Goal: Task Accomplishment & Management: Complete application form

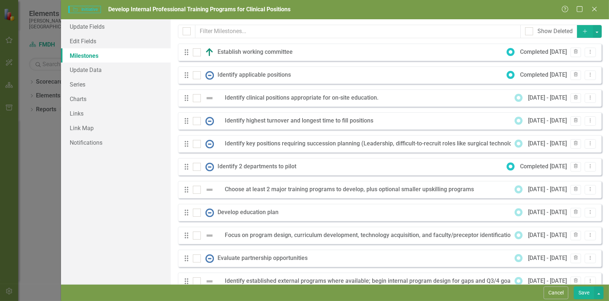
click at [582, 33] on icon "Add" at bounding box center [585, 31] width 7 height 5
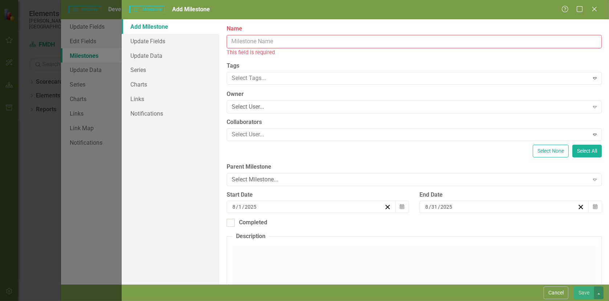
click at [242, 40] on input "Name" at bounding box center [414, 41] width 375 height 13
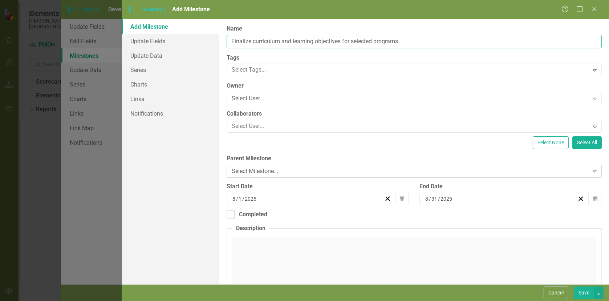
type input "Finalize curriculum and learning objectives for selected programs."
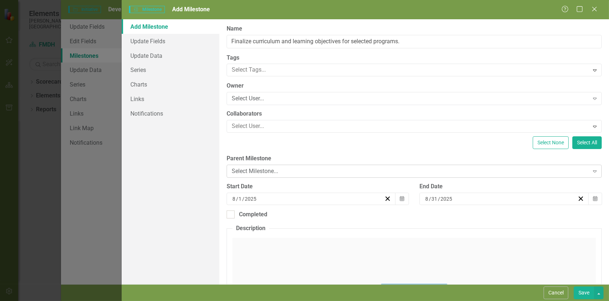
click at [259, 171] on div "Select Milestone..." at bounding box center [410, 171] width 357 height 8
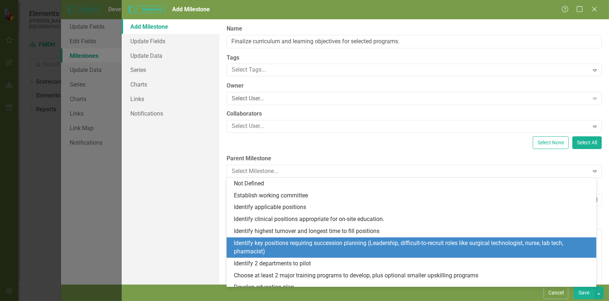
scroll to position [36, 0]
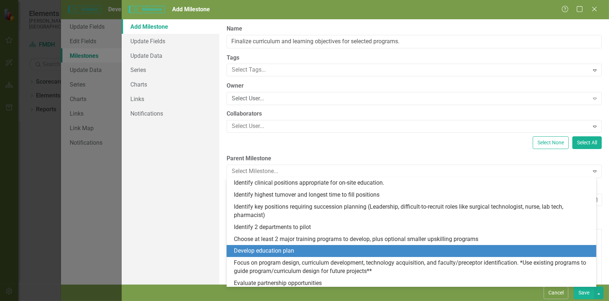
click at [285, 251] on div "Develop education plan" at bounding box center [413, 251] width 359 height 8
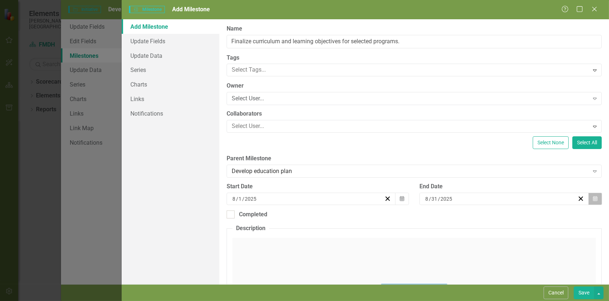
click at [593, 199] on icon "button" at bounding box center [595, 198] width 4 height 5
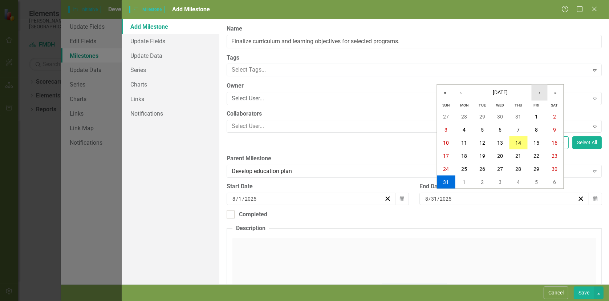
click at [538, 91] on button "›" at bounding box center [540, 93] width 16 height 16
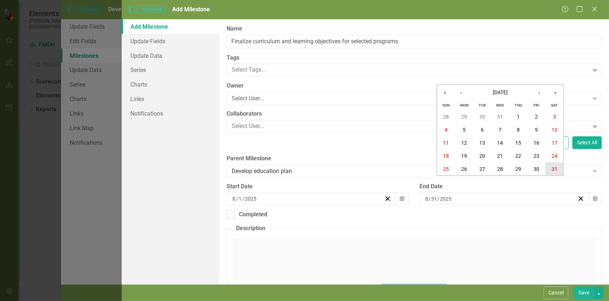
click at [555, 169] on abbr "31" at bounding box center [555, 169] width 6 height 6
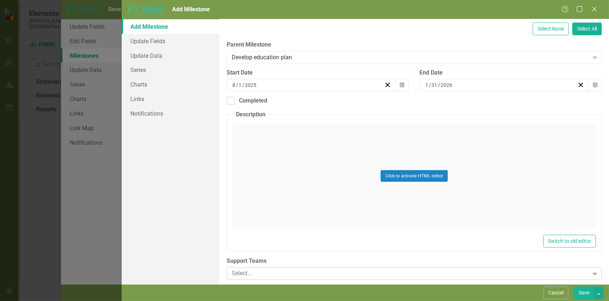
scroll to position [120, 0]
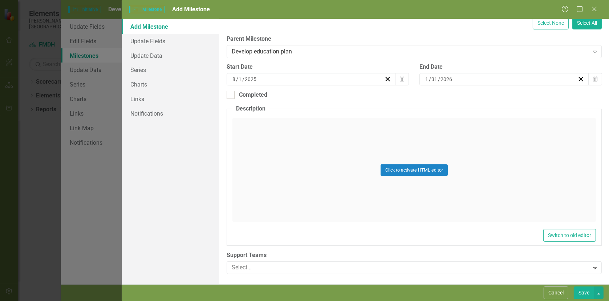
click at [588, 292] on button "Save" at bounding box center [584, 292] width 20 height 13
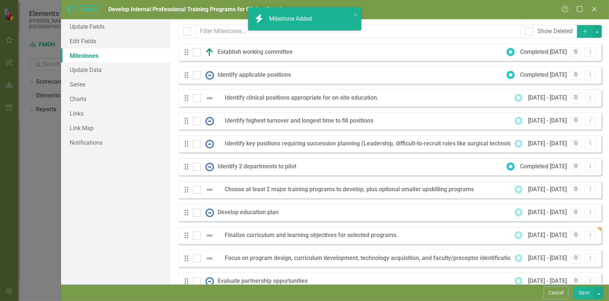
checkbox input "false"
checkbox input "true"
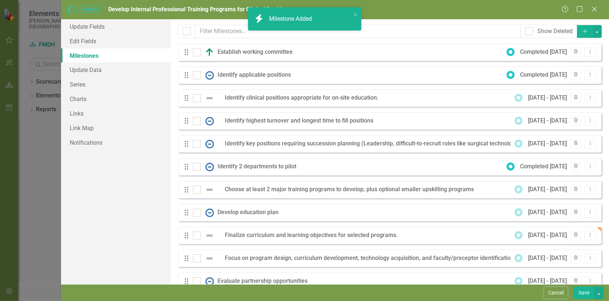
checkbox input "true"
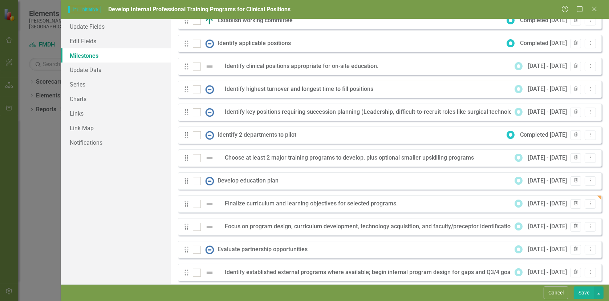
scroll to position [0, 0]
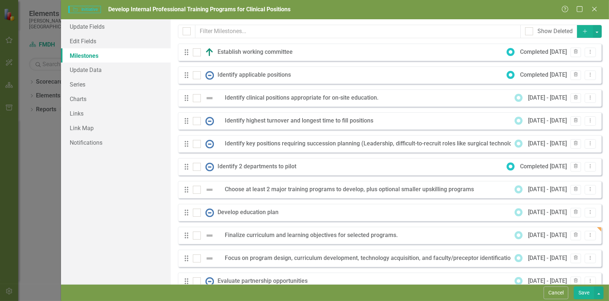
click at [582, 31] on icon "Add" at bounding box center [585, 31] width 7 height 5
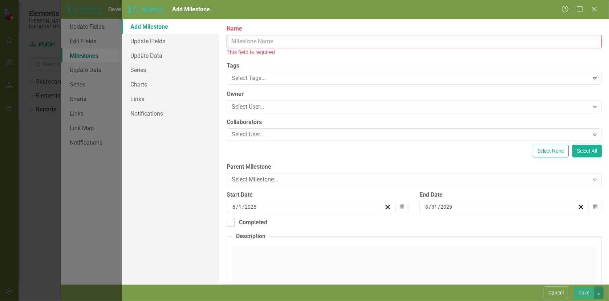
click at [241, 43] on input "Name" at bounding box center [414, 41] width 375 height 13
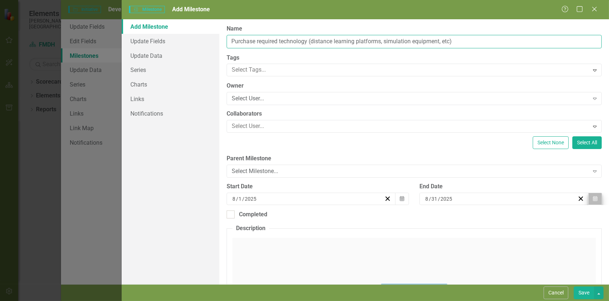
type input "Purchase required technology (distance learning platforms, simulation equipment…"
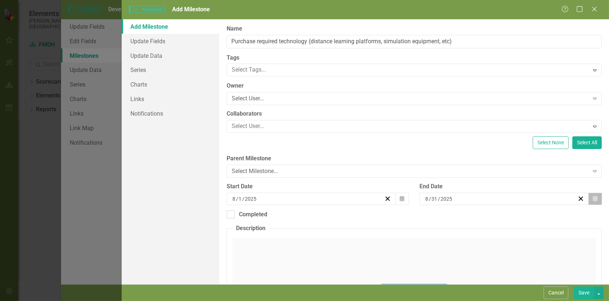
click at [595, 199] on button "Calendar" at bounding box center [596, 199] width 14 height 12
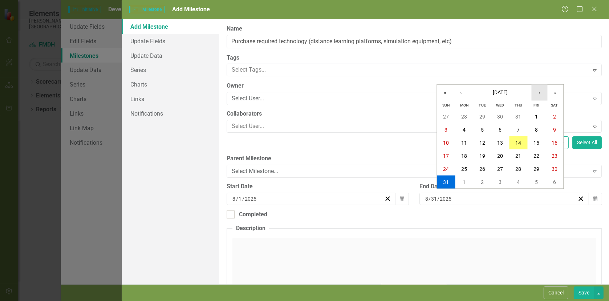
click at [538, 92] on button "›" at bounding box center [540, 93] width 16 height 16
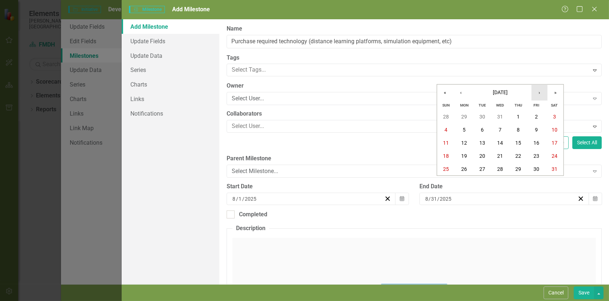
click at [538, 92] on button "›" at bounding box center [540, 93] width 16 height 16
click at [447, 142] on abbr "15" at bounding box center [446, 143] width 6 height 6
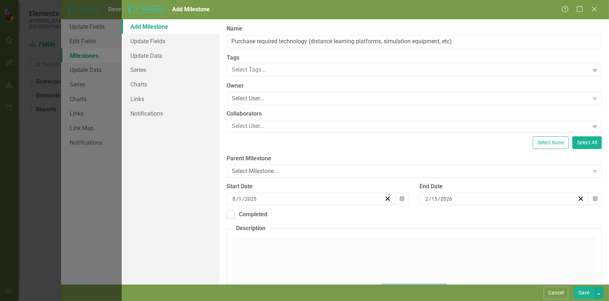
click at [584, 291] on button "Save" at bounding box center [584, 292] width 20 height 13
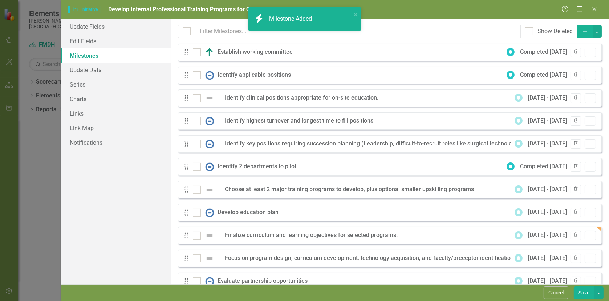
checkbox input "false"
checkbox input "true"
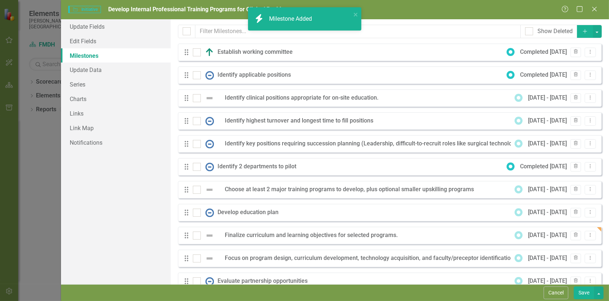
checkbox input "true"
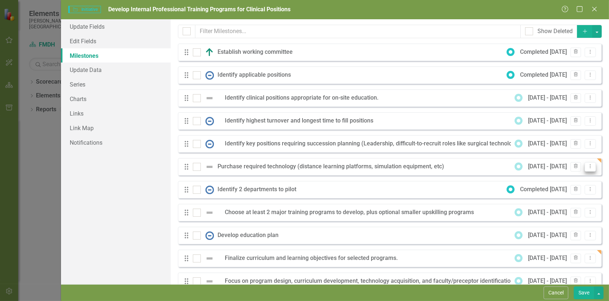
click at [587, 166] on icon "Dropdown Menu" at bounding box center [590, 166] width 6 height 5
click at [544, 179] on link "Edit Edit Milestone" at bounding box center [556, 178] width 68 height 13
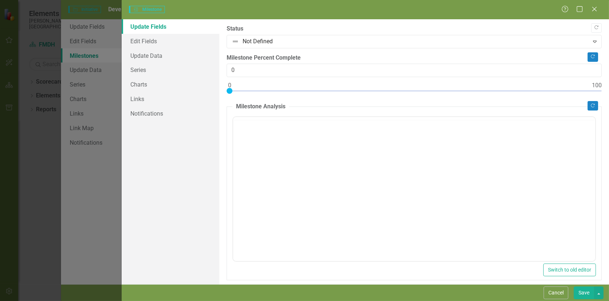
type input "0"
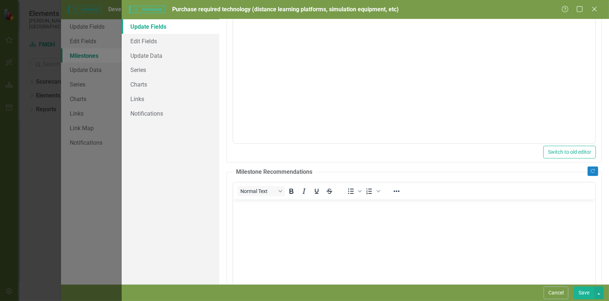
scroll to position [145, 0]
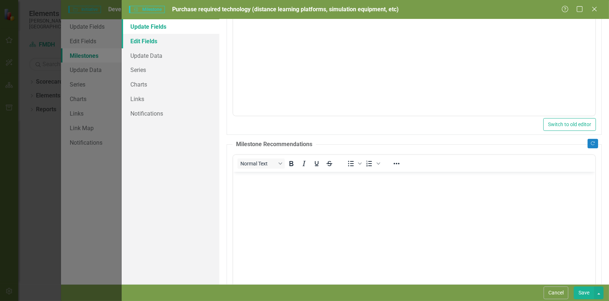
click at [146, 46] on link "Edit Fields" at bounding box center [170, 41] width 97 height 15
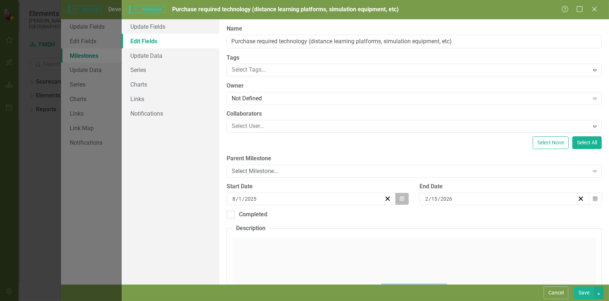
click at [400, 200] on icon "Calendar" at bounding box center [402, 198] width 4 height 5
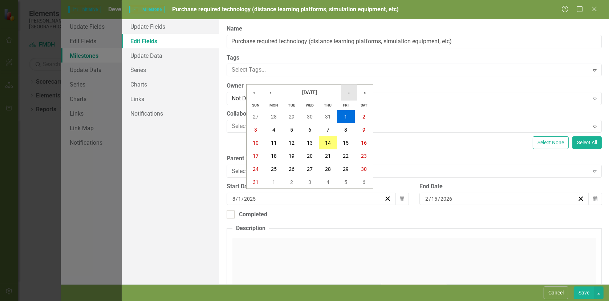
click at [348, 92] on button "›" at bounding box center [349, 93] width 16 height 16
click at [273, 116] on abbr "1" at bounding box center [273, 117] width 3 height 6
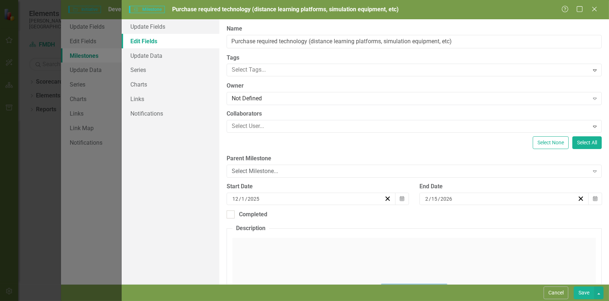
click at [584, 292] on button "Save" at bounding box center [584, 292] width 20 height 13
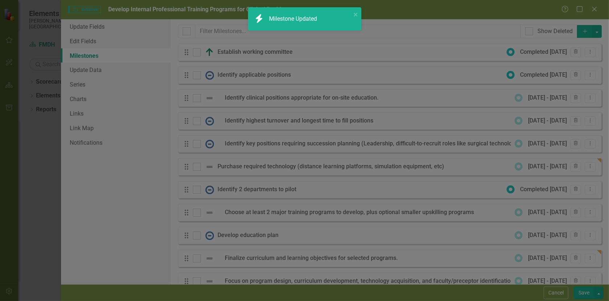
checkbox input "false"
checkbox input "true"
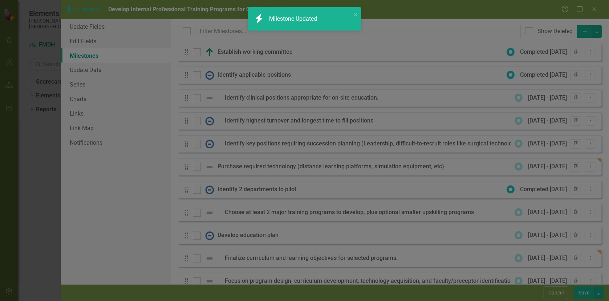
checkbox input "true"
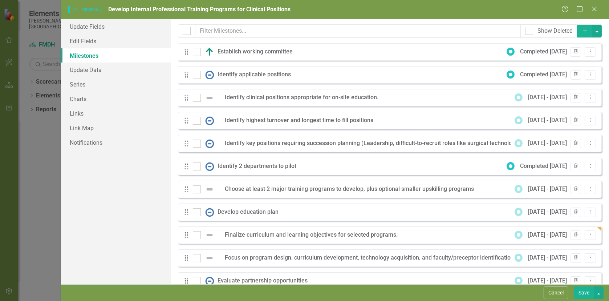
scroll to position [0, 0]
click at [579, 25] on button "Add" at bounding box center [585, 31] width 16 height 13
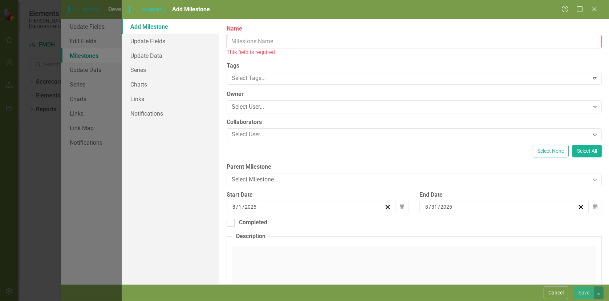
click at [250, 43] on input "Name" at bounding box center [414, 41] width 375 height 13
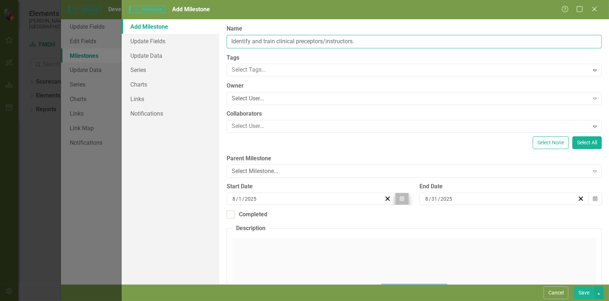
type input "Identify and train clinical preceptors/instructors."
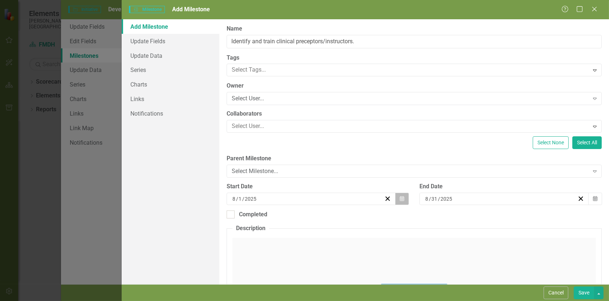
click at [401, 200] on icon "button" at bounding box center [402, 198] width 4 height 5
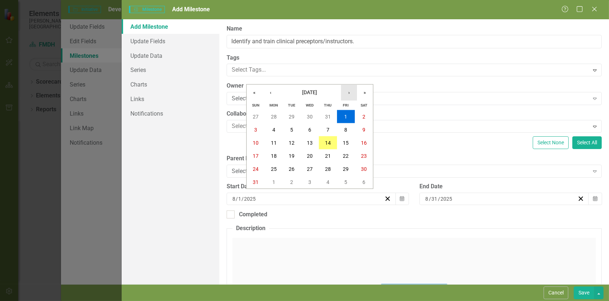
click at [353, 95] on button "›" at bounding box center [349, 93] width 16 height 16
click at [367, 116] on button "1" at bounding box center [364, 116] width 18 height 13
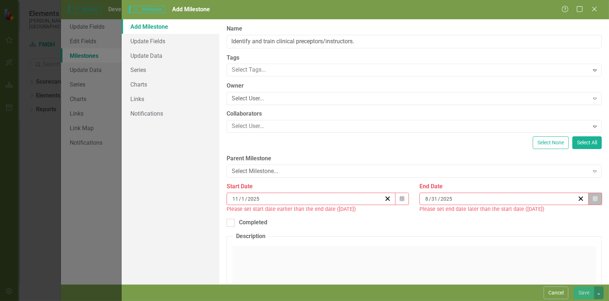
click at [593, 198] on button "Calendar" at bounding box center [596, 199] width 14 height 12
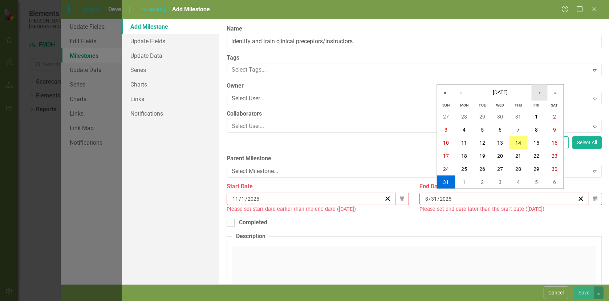
click at [540, 94] on button "›" at bounding box center [540, 93] width 16 height 16
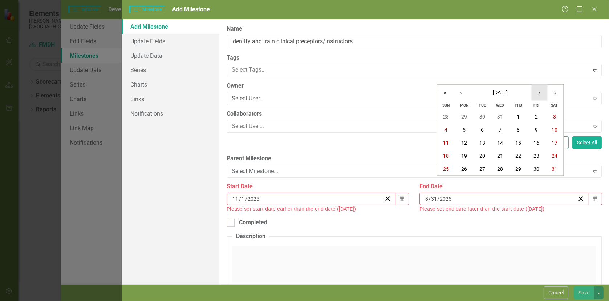
click at [540, 94] on button "›" at bounding box center [540, 93] width 16 height 16
click at [487, 169] on button "31" at bounding box center [482, 168] width 18 height 13
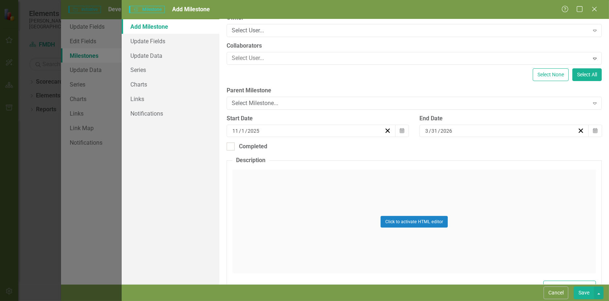
scroll to position [109, 0]
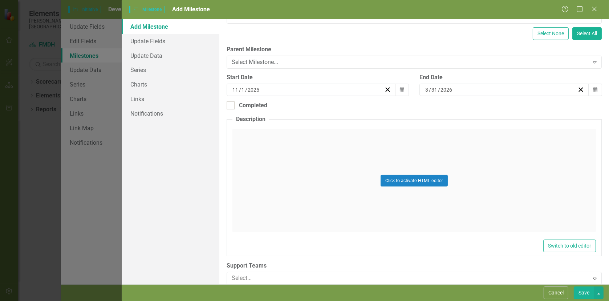
click at [585, 292] on button "Save" at bounding box center [584, 292] width 20 height 13
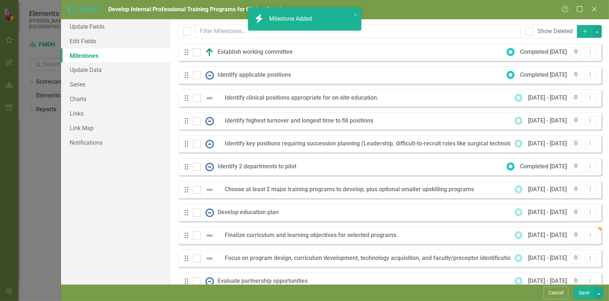
checkbox input "false"
checkbox input "true"
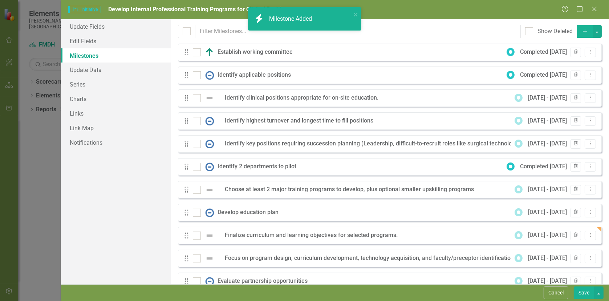
checkbox input "true"
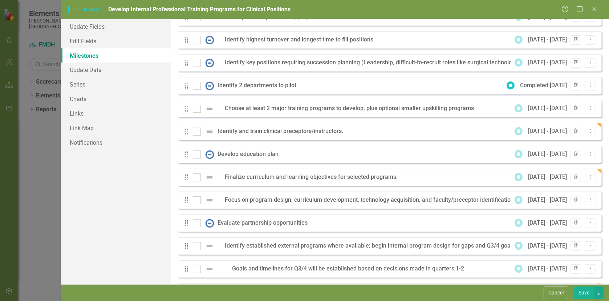
scroll to position [45, 0]
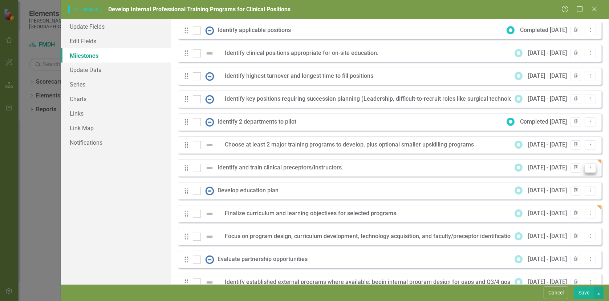
click at [589, 167] on button "Dropdown Menu" at bounding box center [590, 168] width 11 height 10
click at [555, 182] on link "Edit Edit Milestone" at bounding box center [556, 179] width 68 height 13
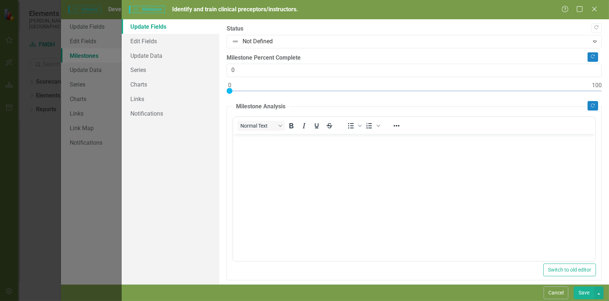
scroll to position [0, 0]
click at [138, 44] on link "Edit Fields" at bounding box center [170, 41] width 97 height 15
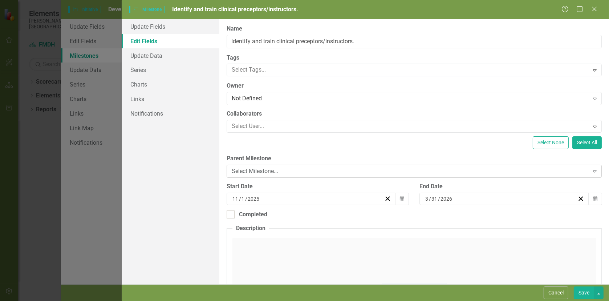
click at [343, 171] on div "Select Milestone..." at bounding box center [410, 171] width 357 height 8
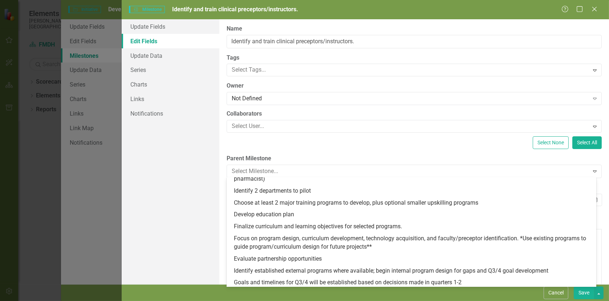
scroll to position [109, 0]
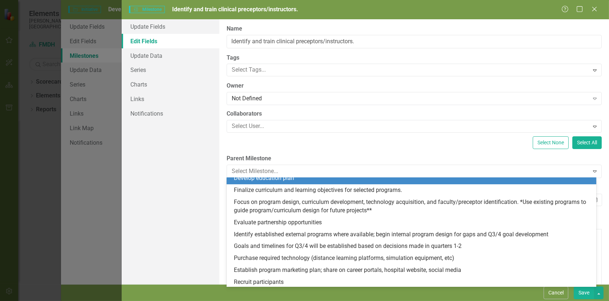
click at [283, 178] on div "Develop education plan" at bounding box center [413, 178] width 359 height 8
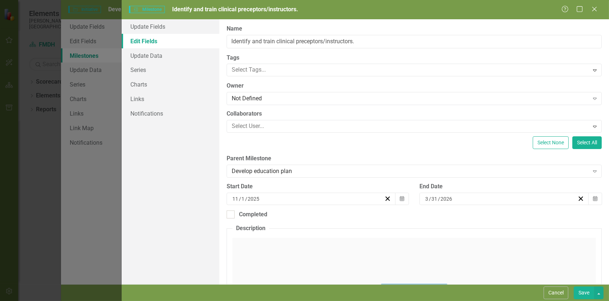
click at [584, 291] on button "Save" at bounding box center [584, 292] width 20 height 13
checkbox input "false"
checkbox input "true"
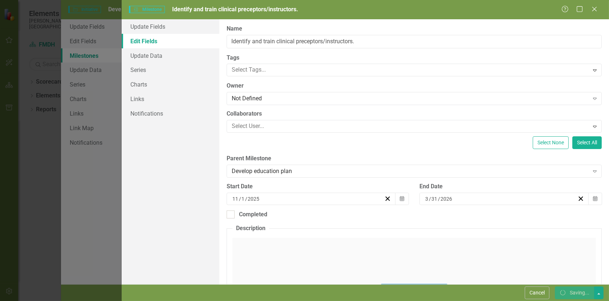
checkbox input "true"
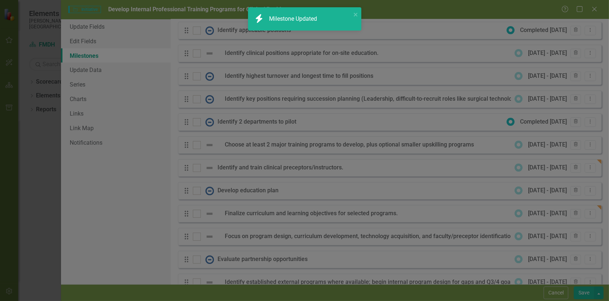
checkbox input "false"
checkbox input "true"
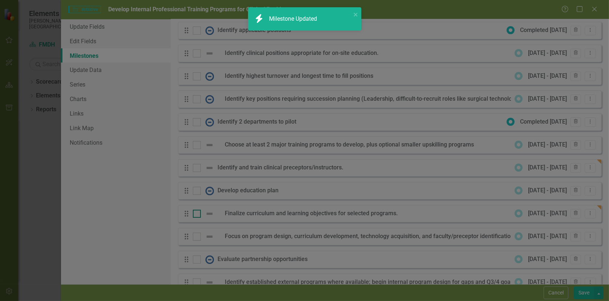
checkbox input "true"
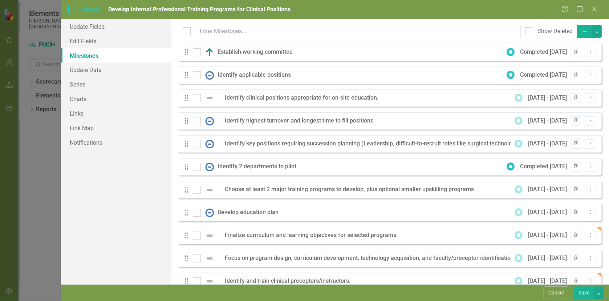
scroll to position [0, 0]
click at [582, 31] on icon "Add" at bounding box center [585, 31] width 7 height 5
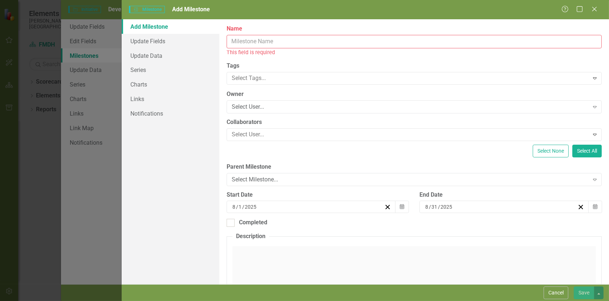
click at [260, 41] on input "Name" at bounding box center [414, 41] width 375 height 13
click at [249, 41] on input "Name" at bounding box center [414, 41] width 375 height 13
paste input "Establish formal agreements with external education partners if applicable."
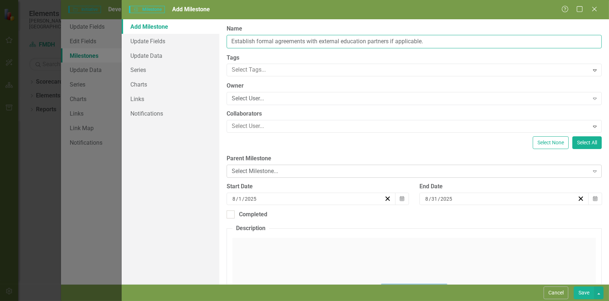
type input "Establish formal agreements with external education partners if applicable."
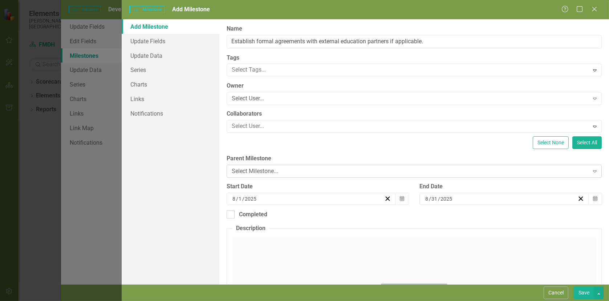
click at [297, 172] on div "Select Milestone..." at bounding box center [410, 171] width 357 height 8
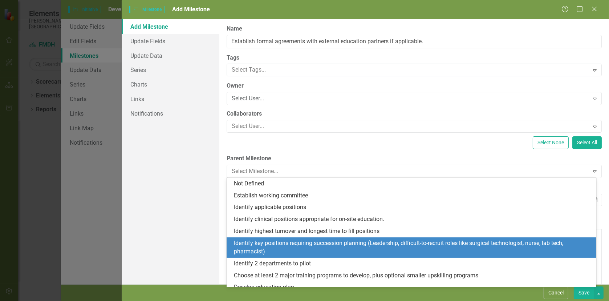
scroll to position [36, 0]
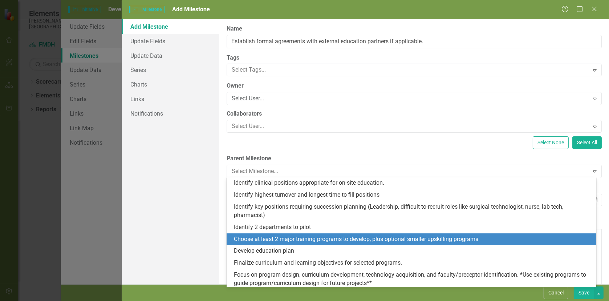
click at [294, 238] on div "Choose at least 2 major training programs to develop, plus optional smaller ups…" at bounding box center [413, 239] width 359 height 8
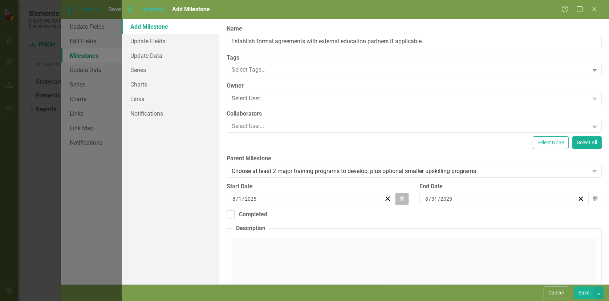
click at [400, 201] on icon "Calendar" at bounding box center [402, 198] width 4 height 5
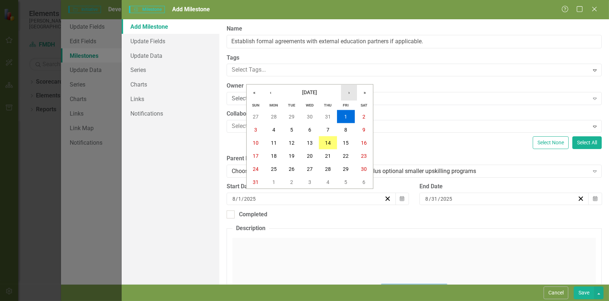
click at [351, 93] on button "›" at bounding box center [349, 93] width 16 height 16
click at [272, 116] on abbr "1" at bounding box center [273, 117] width 3 height 6
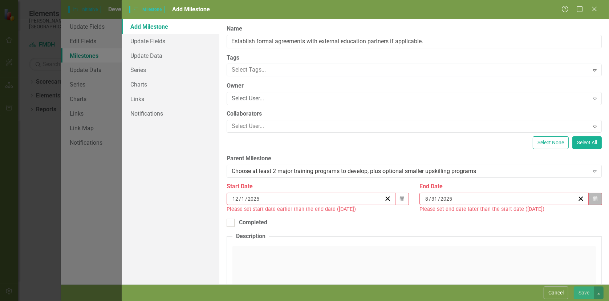
click at [593, 199] on icon "button" at bounding box center [595, 198] width 4 height 5
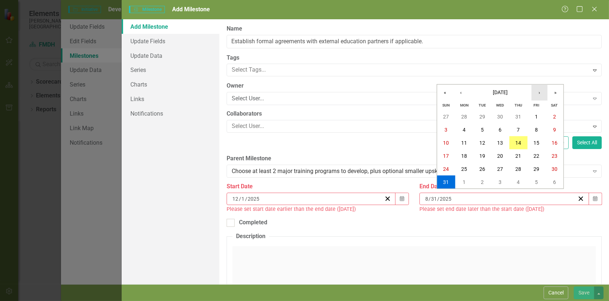
click at [539, 93] on button "›" at bounding box center [540, 93] width 16 height 16
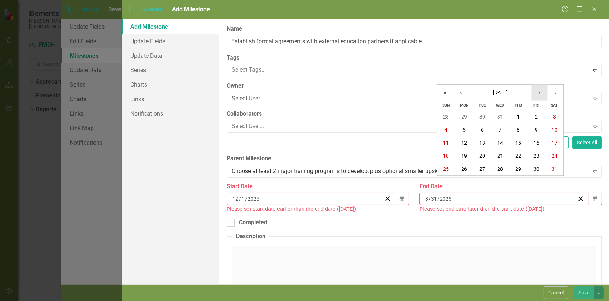
click at [539, 93] on button "›" at bounding box center [540, 93] width 16 height 16
click at [447, 116] on abbr "1" at bounding box center [446, 117] width 3 height 6
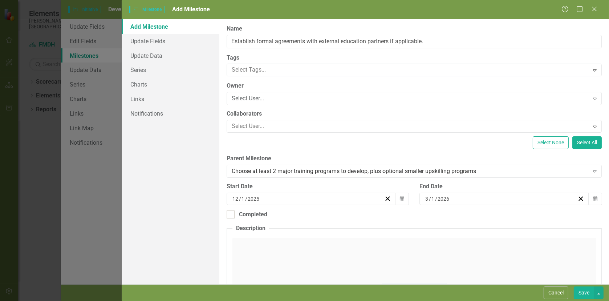
click at [579, 293] on button "Save" at bounding box center [584, 292] width 20 height 13
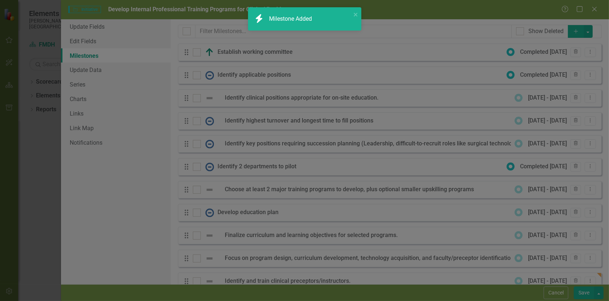
checkbox input "false"
checkbox input "true"
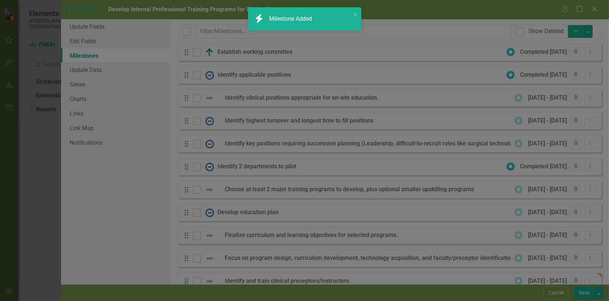
checkbox input "true"
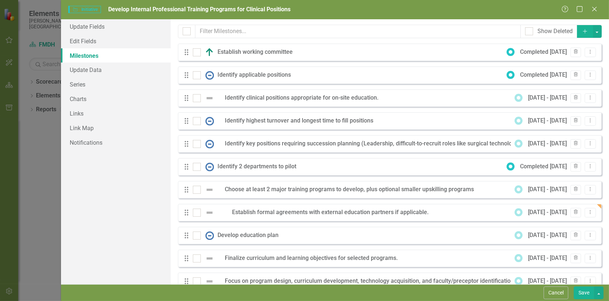
click at [583, 30] on icon "button" at bounding box center [585, 31] width 4 height 4
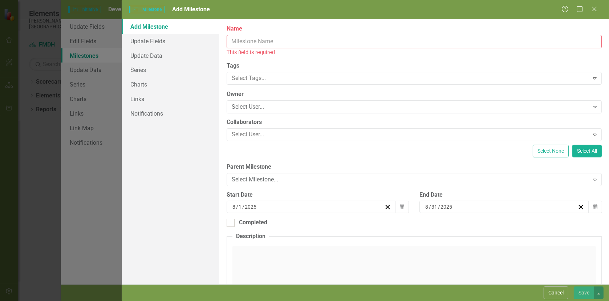
click at [244, 42] on input "Name" at bounding box center [414, 41] width 375 height 13
paste input "Identify future programs for next FY and utilize current programs for possible …"
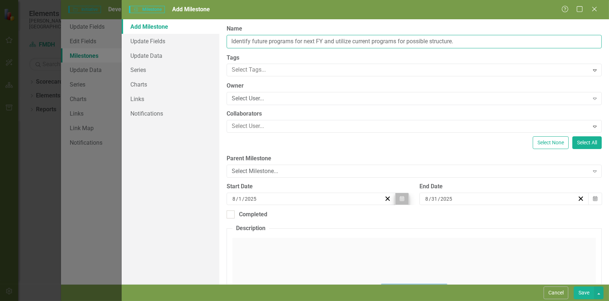
type input "Identify future programs for next FY and utilize current programs for possible …"
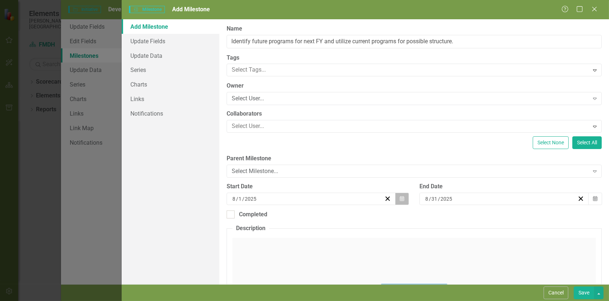
click at [400, 200] on icon "Calendar" at bounding box center [402, 198] width 4 height 5
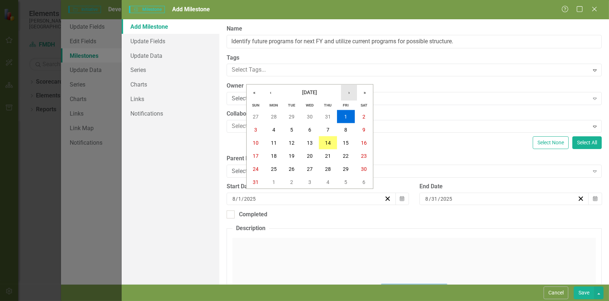
click at [350, 94] on button "›" at bounding box center [349, 93] width 16 height 16
click at [307, 169] on abbr "31" at bounding box center [310, 169] width 6 height 6
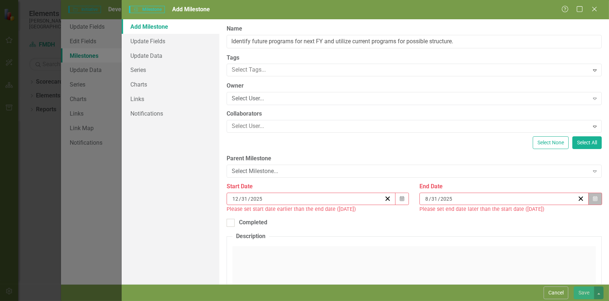
click at [593, 199] on icon "Calendar" at bounding box center [595, 198] width 4 height 5
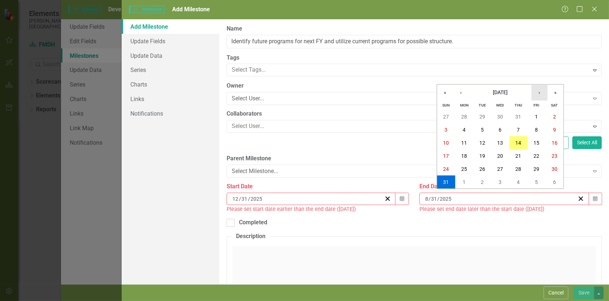
click at [538, 91] on button "›" at bounding box center [540, 93] width 16 height 16
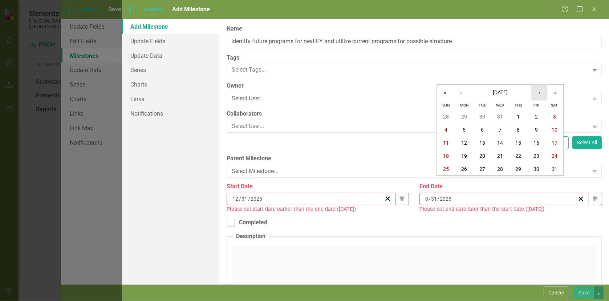
click at [538, 91] on button "›" at bounding box center [540, 93] width 16 height 16
click at [445, 117] on abbr "1" at bounding box center [446, 117] width 3 height 6
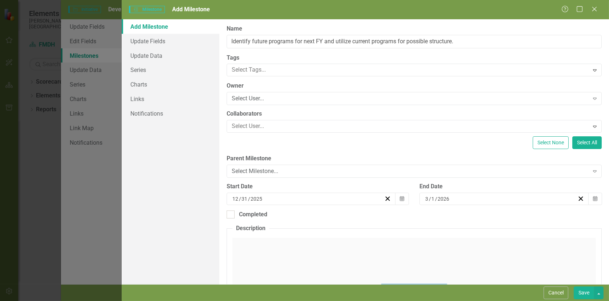
drag, startPoint x: 584, startPoint y: 291, endPoint x: 574, endPoint y: 286, distance: 10.9
click at [584, 291] on button "Save" at bounding box center [584, 292] width 20 height 13
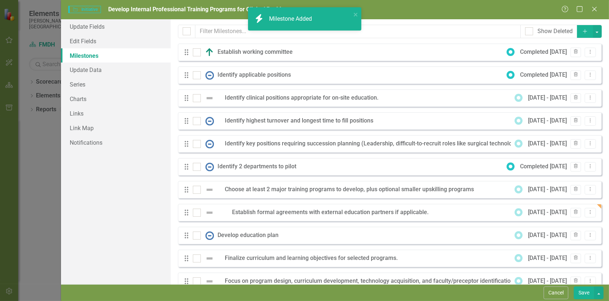
checkbox input "false"
checkbox input "true"
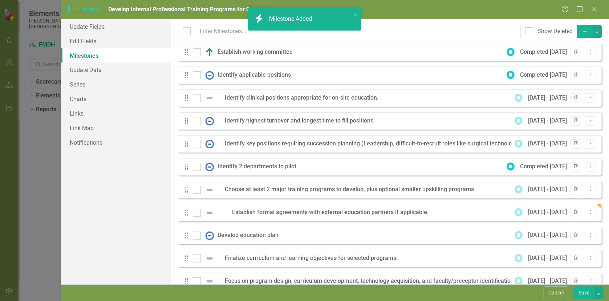
checkbox input "true"
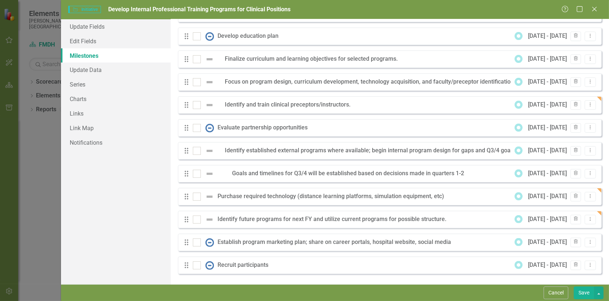
scroll to position [199, 0]
click at [587, 243] on icon "Dropdown Menu" at bounding box center [590, 241] width 6 height 5
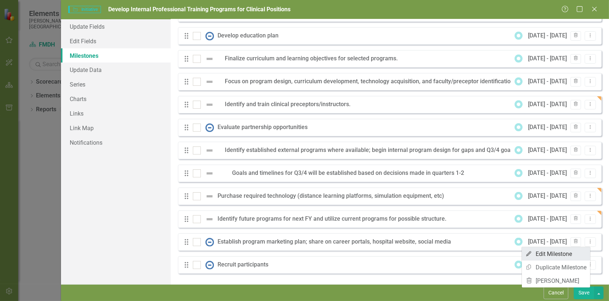
click at [544, 255] on link "Edit Edit Milestone" at bounding box center [556, 253] width 68 height 13
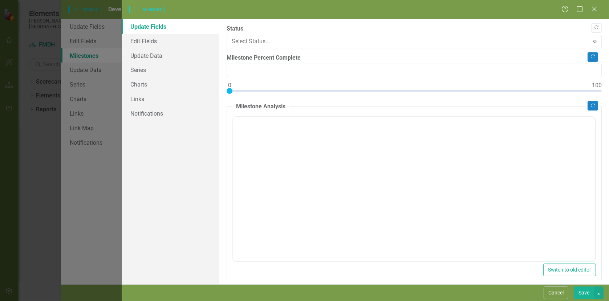
type input "0"
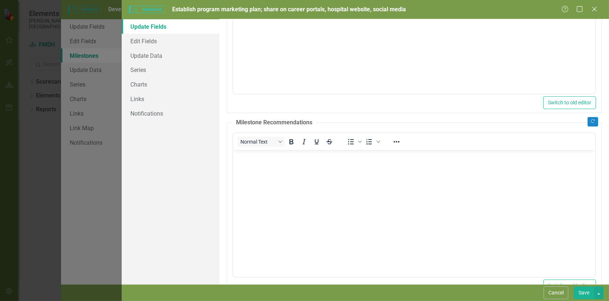
scroll to position [177, 0]
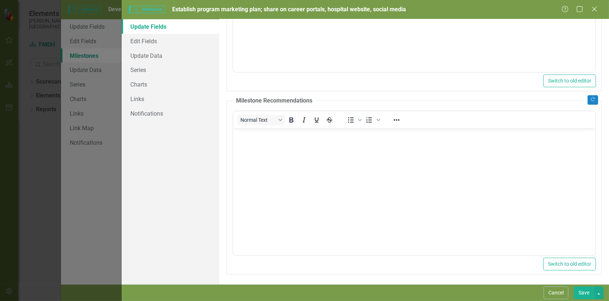
click at [244, 142] on body "Rich Text Area. Press ALT-0 for help." at bounding box center [414, 182] width 362 height 109
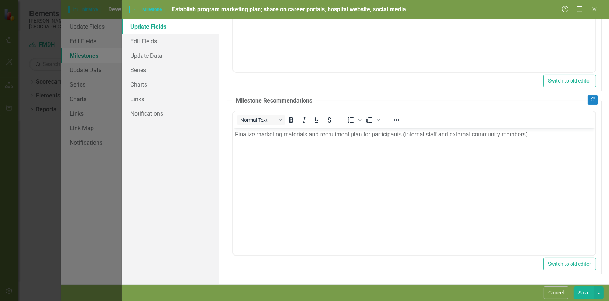
click at [579, 292] on button "Save" at bounding box center [584, 292] width 20 height 13
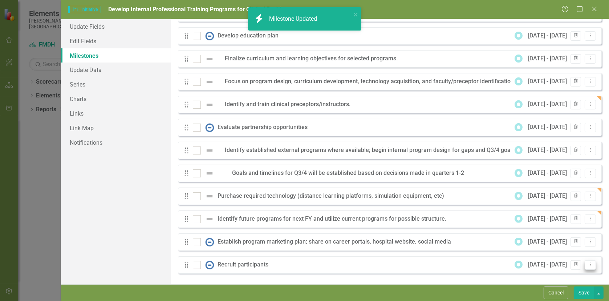
click at [587, 264] on icon "Dropdown Menu" at bounding box center [590, 264] width 6 height 5
click at [550, 225] on link "Edit Edit Milestone" at bounding box center [556, 225] width 68 height 13
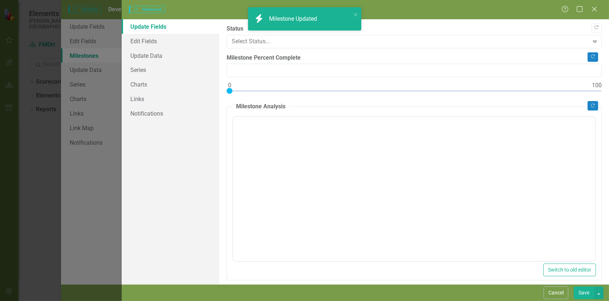
type input "0"
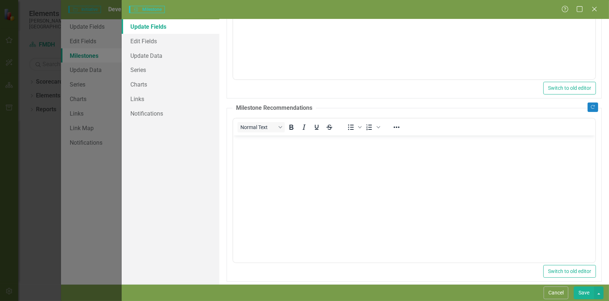
scroll to position [170, 0]
click at [284, 173] on body "Rich Text Area. Press ALT-0 for help." at bounding box center [414, 189] width 362 height 109
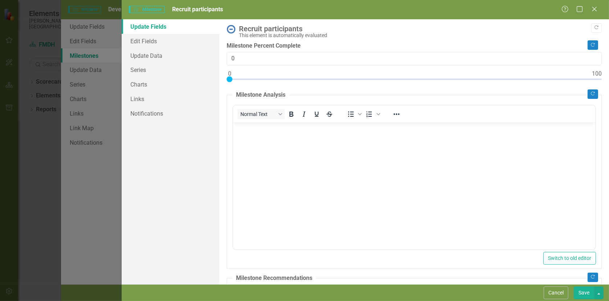
scroll to position [73, 0]
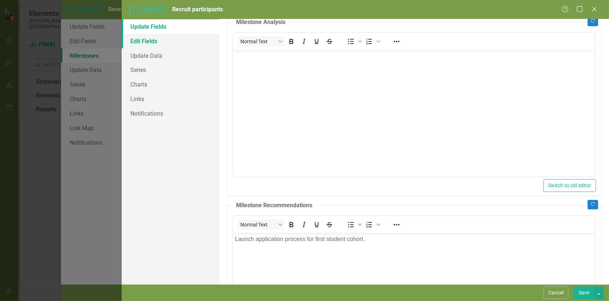
click at [153, 41] on link "Edit Fields" at bounding box center [170, 41] width 97 height 15
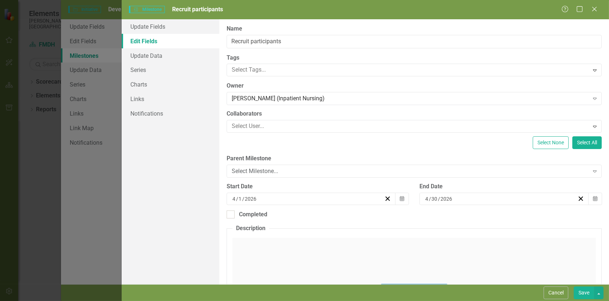
click at [587, 292] on button "Save" at bounding box center [584, 292] width 20 height 13
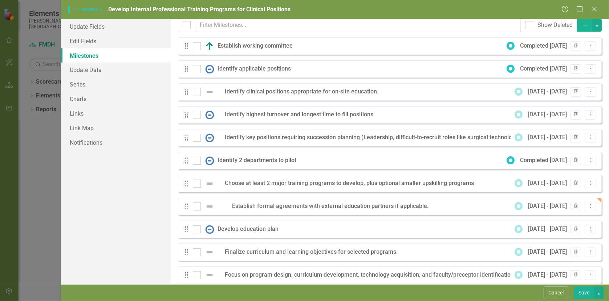
scroll to position [0, 0]
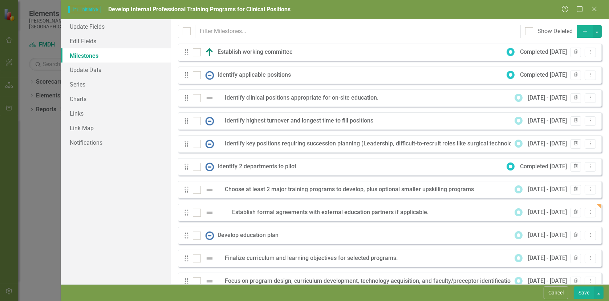
click at [582, 30] on icon "Add" at bounding box center [585, 31] width 7 height 5
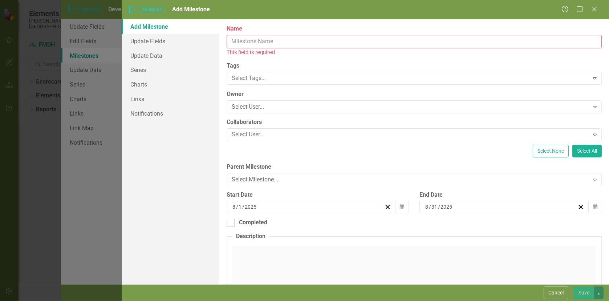
click at [259, 44] on input "Name" at bounding box center [414, 41] width 375 height 13
paste input "Conduct initial pilot sessions (if feasible) to test technology and instruction…"
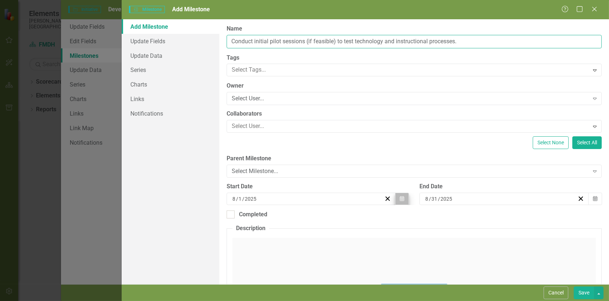
type input "Conduct initial pilot sessions (if feasible) to test technology and instruction…"
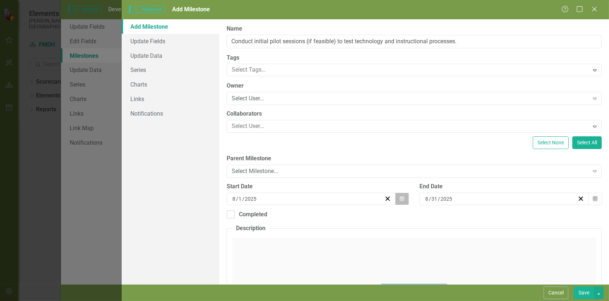
click at [403, 199] on button "Calendar" at bounding box center [402, 199] width 14 height 12
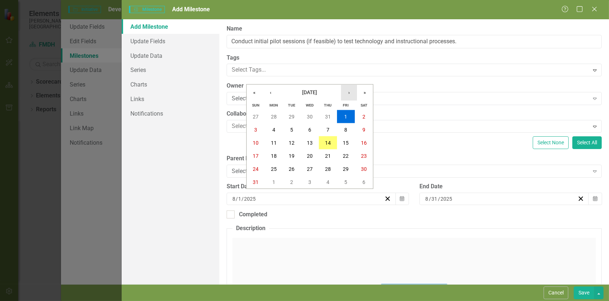
click at [351, 89] on button "›" at bounding box center [349, 93] width 16 height 16
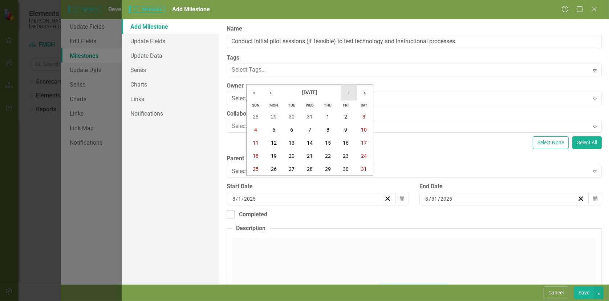
click at [351, 89] on button "›" at bounding box center [349, 93] width 16 height 16
click at [269, 90] on button "‹" at bounding box center [271, 93] width 16 height 16
drag, startPoint x: 258, startPoint y: 114, endPoint x: 272, endPoint y: 111, distance: 14.1
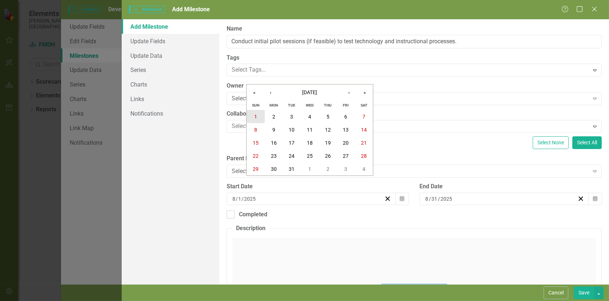
click at [258, 113] on button "1" at bounding box center [256, 116] width 18 height 13
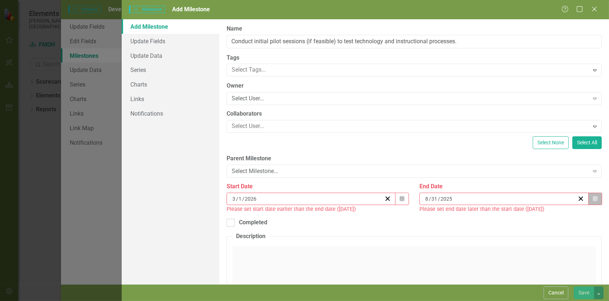
click at [589, 197] on button "Calendar" at bounding box center [596, 199] width 14 height 12
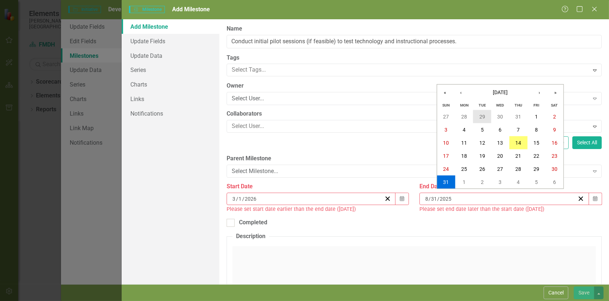
click at [477, 101] on div "Sun Mon Tue Wed Thu Fri Sat 27 28 29 30 31 1 2 3 4 5 6 7 8 9 10 11 12 13 14 15 …" at bounding box center [500, 145] width 126 height 88
click at [538, 92] on button "›" at bounding box center [540, 93] width 16 height 16
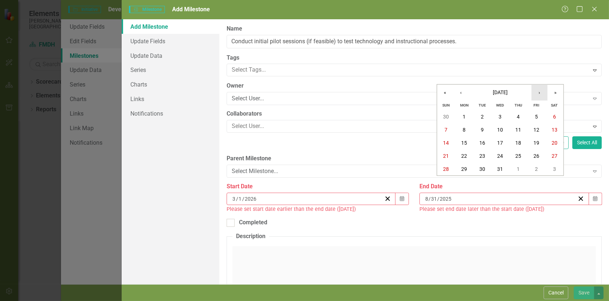
click at [538, 92] on button "›" at bounding box center [540, 93] width 16 height 16
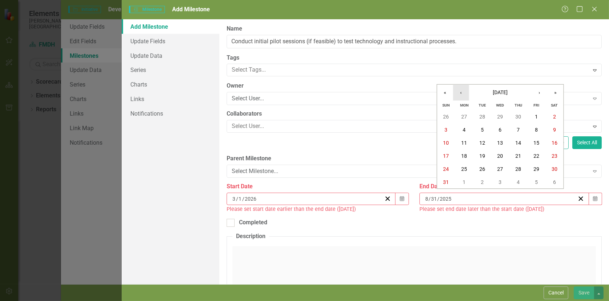
click at [460, 94] on button "‹" at bounding box center [461, 93] width 16 height 16
click at [520, 167] on abbr "30" at bounding box center [519, 169] width 6 height 6
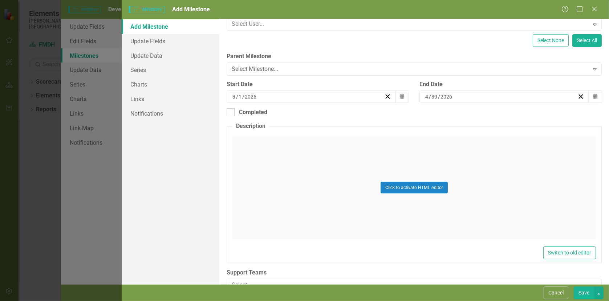
scroll to position [120, 0]
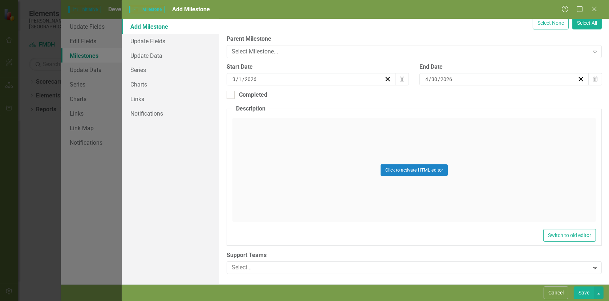
click at [583, 294] on button "Save" at bounding box center [584, 292] width 20 height 13
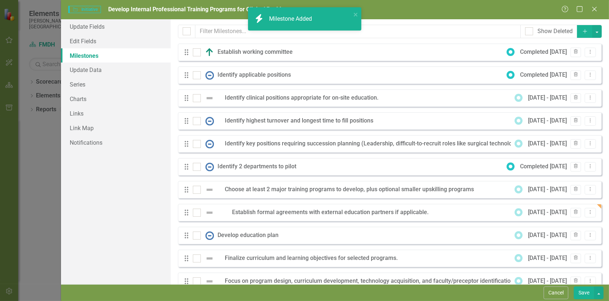
checkbox input "false"
checkbox input "true"
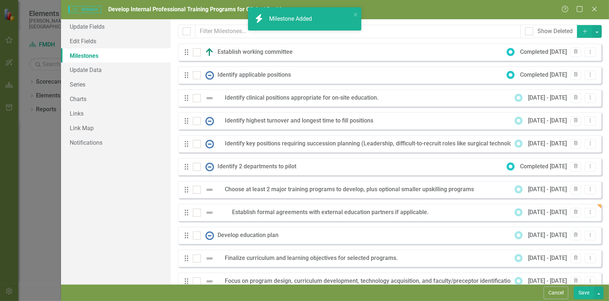
checkbox input "true"
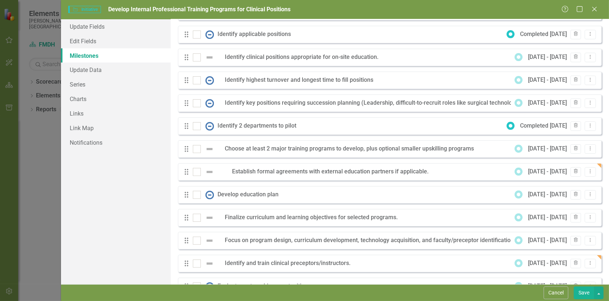
scroll to position [0, 0]
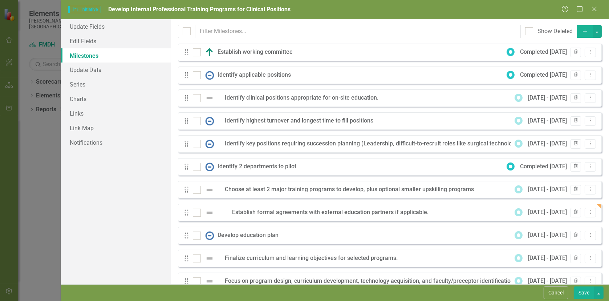
click at [582, 33] on icon "Add" at bounding box center [585, 31] width 7 height 5
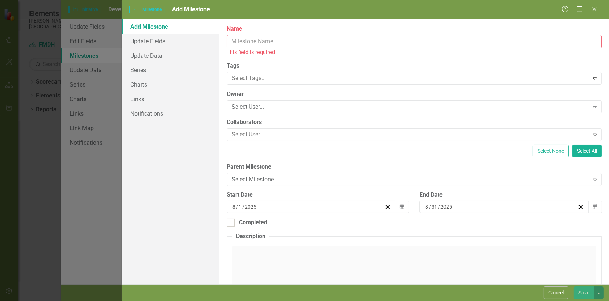
click at [274, 41] on input "Name" at bounding box center [414, 41] width 375 height 13
paste input "Finalize program evaluation metrics and tracking processes (completion rates, c…"
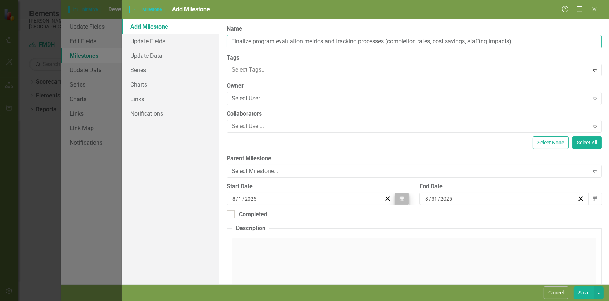
type input "Finalize program evaluation metrics and tracking processes (completion rates, c…"
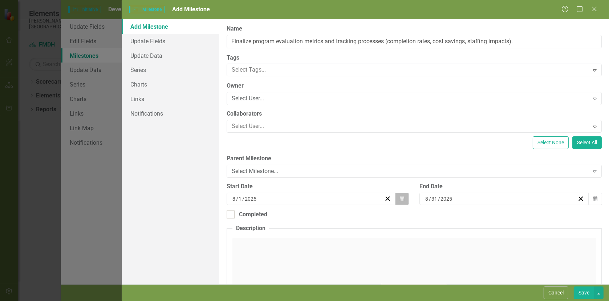
click at [400, 199] on icon "Calendar" at bounding box center [402, 198] width 4 height 5
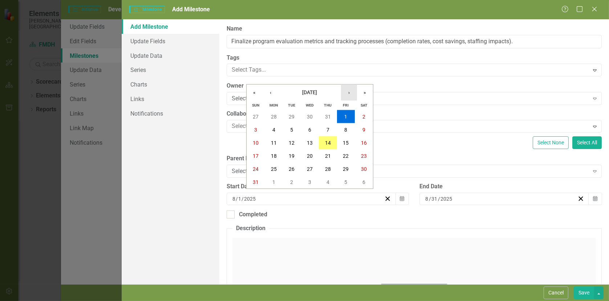
click at [348, 96] on button "›" at bounding box center [349, 93] width 16 height 16
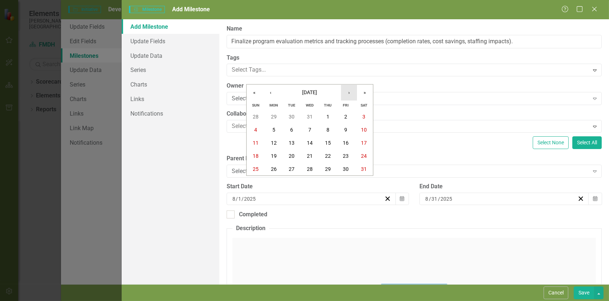
click at [348, 96] on button "›" at bounding box center [349, 93] width 16 height 16
click at [326, 170] on abbr "30" at bounding box center [328, 169] width 6 height 6
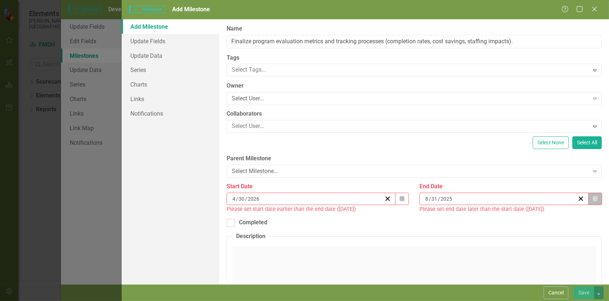
click at [593, 197] on icon "button" at bounding box center [595, 198] width 4 height 5
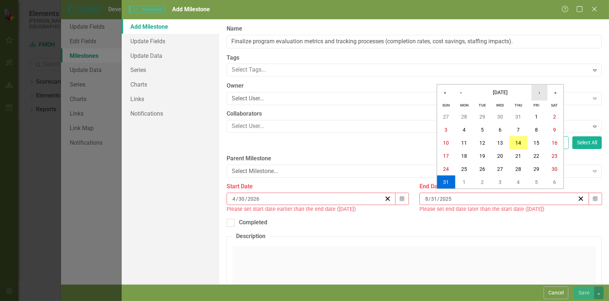
click at [539, 93] on button "›" at bounding box center [540, 93] width 16 height 16
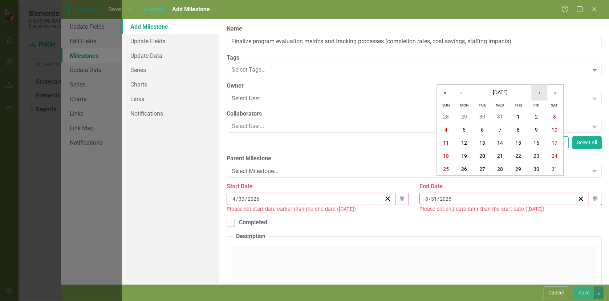
click at [539, 93] on button "›" at bounding box center [540, 93] width 16 height 16
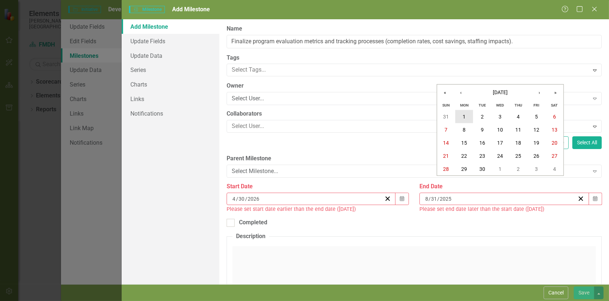
click at [463, 115] on abbr "1" at bounding box center [464, 117] width 3 height 6
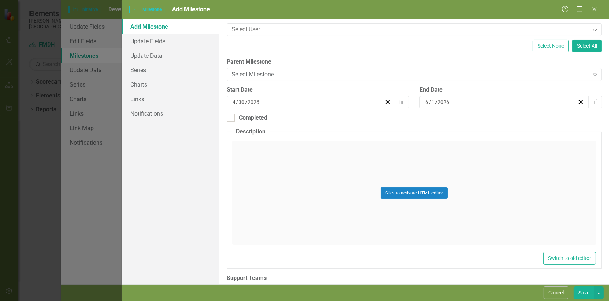
scroll to position [120, 0]
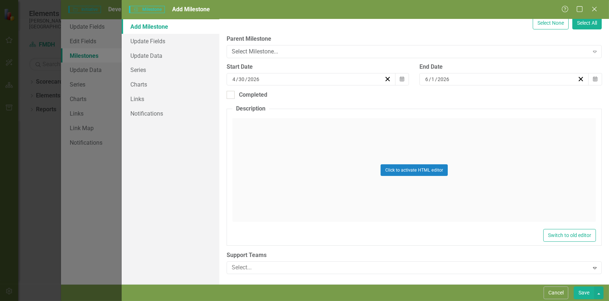
click at [582, 293] on button "Save" at bounding box center [584, 292] width 20 height 13
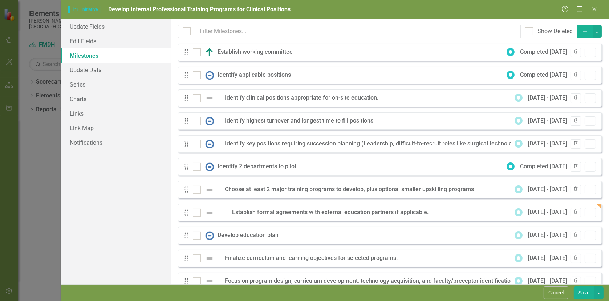
checkbox input "false"
checkbox input "true"
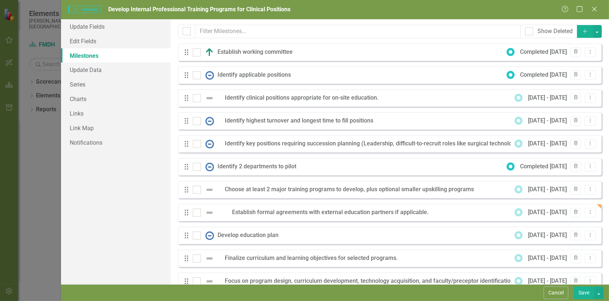
checkbox input "true"
click at [594, 7] on icon "Close" at bounding box center [594, 8] width 9 height 7
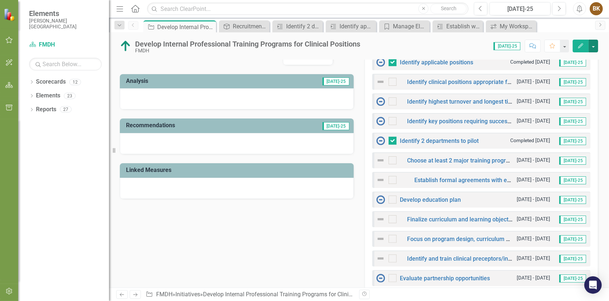
scroll to position [218, 0]
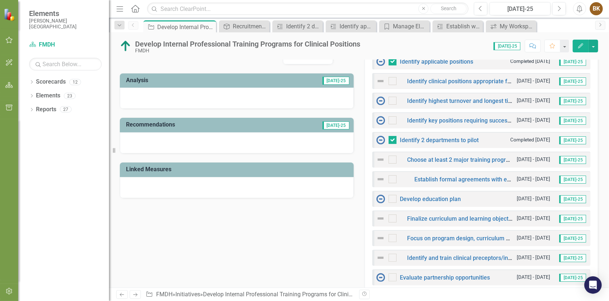
click at [142, 183] on div at bounding box center [237, 187] width 234 height 21
click at [147, 142] on div at bounding box center [237, 142] width 234 height 21
click at [135, 140] on div at bounding box center [237, 142] width 234 height 21
drag, startPoint x: 135, startPoint y: 140, endPoint x: 282, endPoint y: 144, distance: 146.8
click at [282, 144] on div at bounding box center [237, 142] width 234 height 21
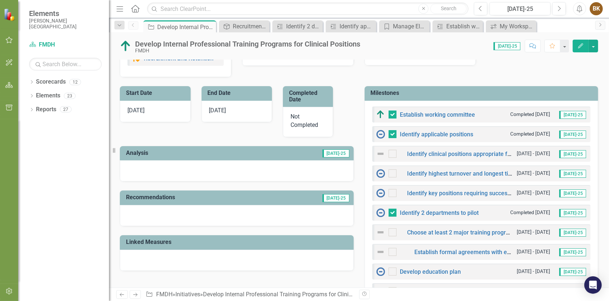
scroll to position [182, 0]
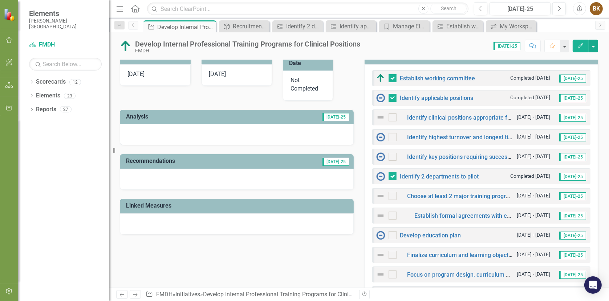
click at [141, 135] on div at bounding box center [237, 134] width 234 height 21
click at [136, 114] on h3 "Analysis" at bounding box center [176, 116] width 100 height 7
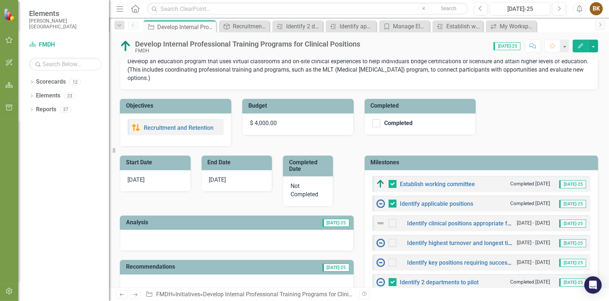
scroll to position [0, 0]
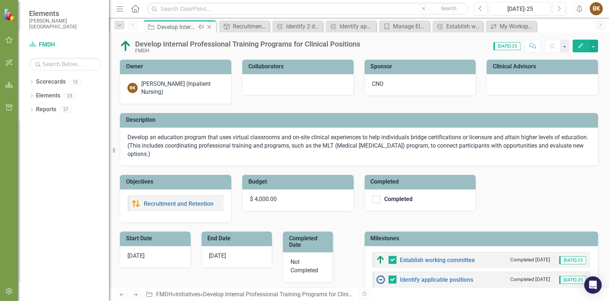
drag, startPoint x: 186, startPoint y: 29, endPoint x: 181, endPoint y: 28, distance: 5.6
click at [186, 29] on div "Develop Internal Professional Training Programs for Clinical Positions" at bounding box center [176, 27] width 39 height 9
click at [533, 47] on icon "Comment" at bounding box center [533, 45] width 7 height 5
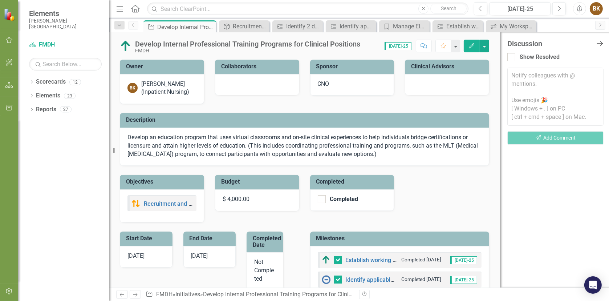
click at [603, 42] on icon "Close Discussion Bar" at bounding box center [599, 43] width 9 height 7
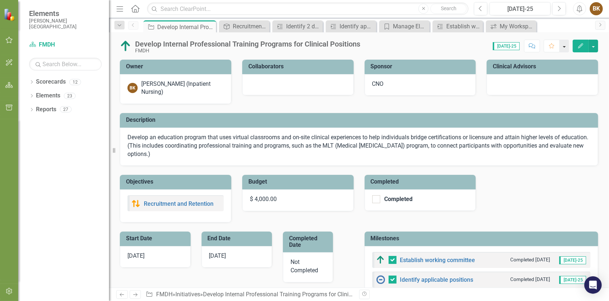
click at [566, 44] on button "button" at bounding box center [564, 46] width 9 height 13
click at [429, 53] on div "Develop Internal Professional Training Programs for Clinical Positions FMDH Sco…" at bounding box center [359, 43] width 500 height 22
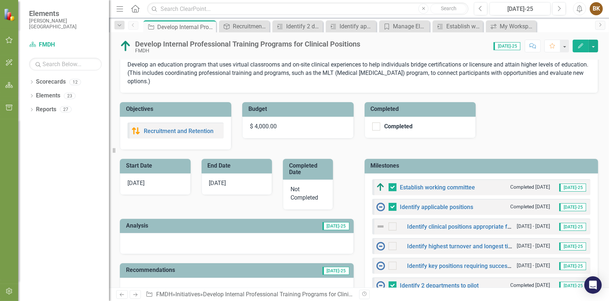
scroll to position [109, 0]
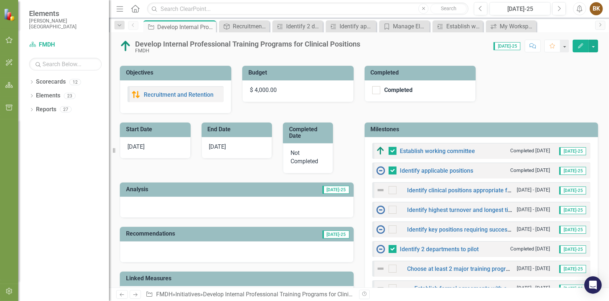
click at [334, 191] on span "[DATE]-25" at bounding box center [336, 190] width 27 height 8
click at [276, 201] on div at bounding box center [237, 207] width 234 height 21
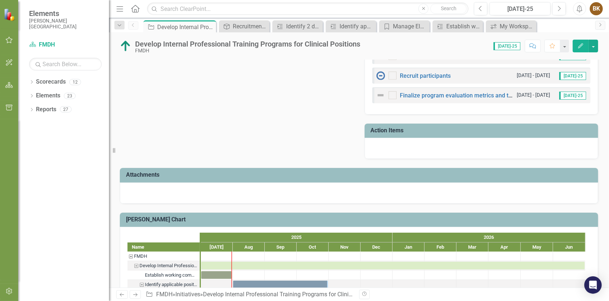
scroll to position [581, 0]
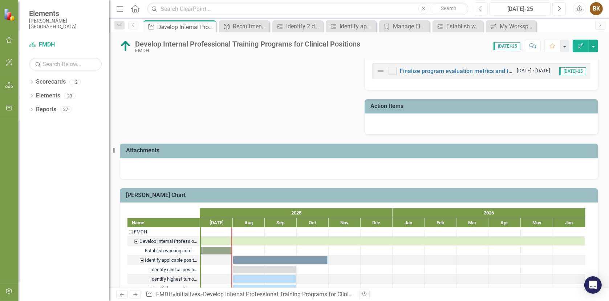
click at [152, 161] on div at bounding box center [359, 168] width 478 height 21
click at [146, 167] on div at bounding box center [359, 168] width 478 height 21
click at [146, 150] on h3 "Attachments" at bounding box center [360, 150] width 469 height 7
click at [114, 150] on icon "Resize" at bounding box center [115, 151] width 7 height 6
click at [131, 150] on h3 "Attachments" at bounding box center [360, 150] width 469 height 7
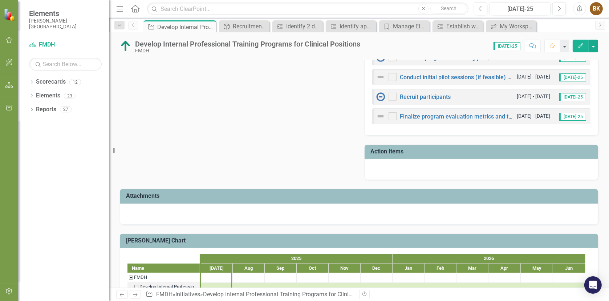
scroll to position [534, 0]
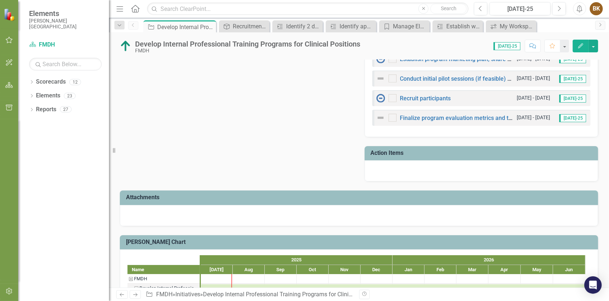
click at [161, 217] on div at bounding box center [359, 215] width 478 height 21
click at [161, 216] on div at bounding box center [359, 215] width 478 height 21
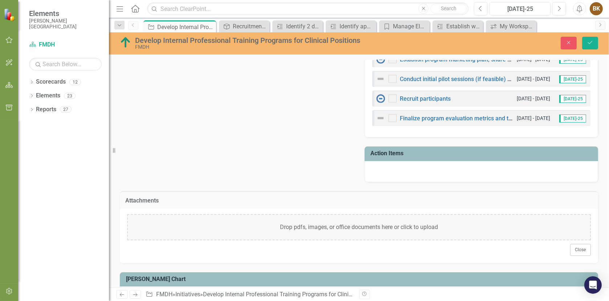
click at [164, 227] on div "Drop pdfs, images, or office documents here or click to upload" at bounding box center [359, 227] width 464 height 26
click at [143, 227] on div "Drop pdfs, images, or office documents here or click to upload" at bounding box center [359, 227] width 464 height 26
click at [215, 229] on div "Drop pdfs, images, or office documents here or click to upload" at bounding box center [359, 227] width 464 height 26
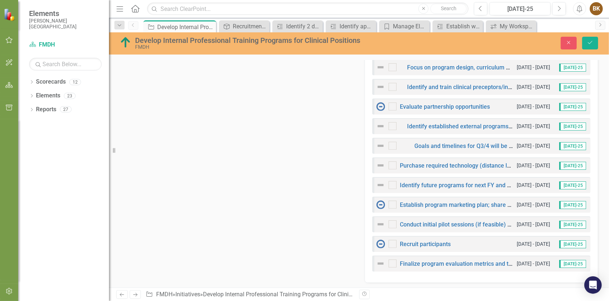
click at [137, 8] on icon "Home" at bounding box center [134, 9] width 9 height 8
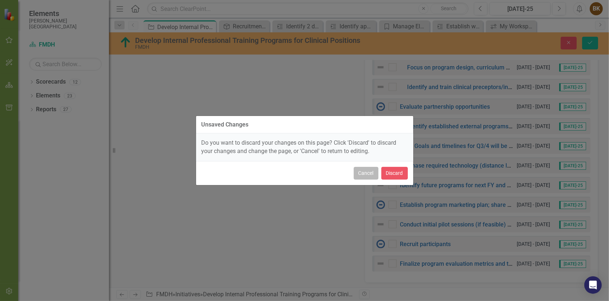
click at [363, 175] on button "Cancel" at bounding box center [366, 173] width 25 height 13
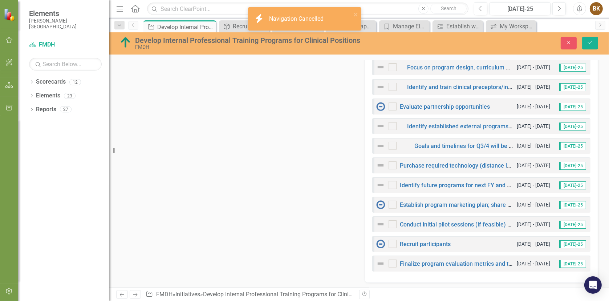
scroll to position [607, 0]
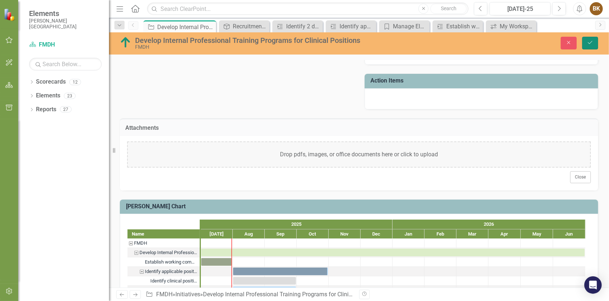
click at [596, 46] on button "Save" at bounding box center [590, 43] width 16 height 13
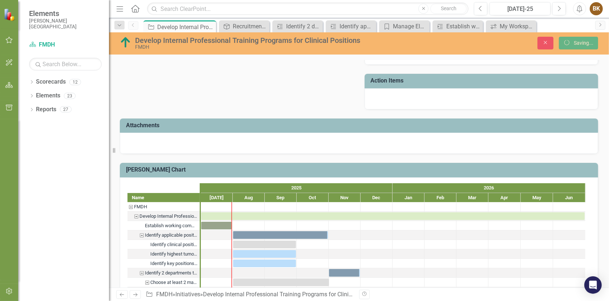
checkbox input "false"
checkbox input "true"
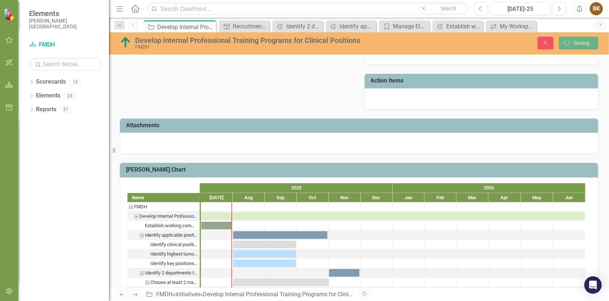
checkbox input "true"
checkbox input "false"
checkbox input "true"
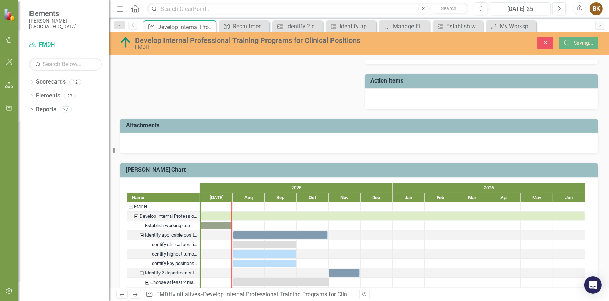
checkbox input "true"
checkbox input "false"
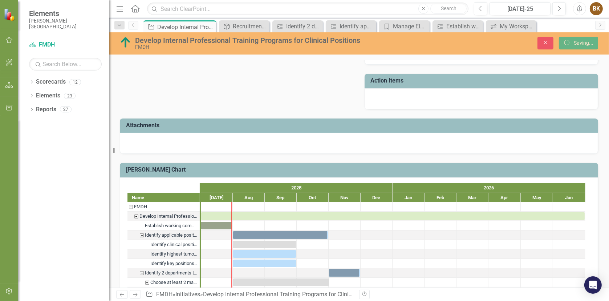
checkbox input "true"
checkbox input "false"
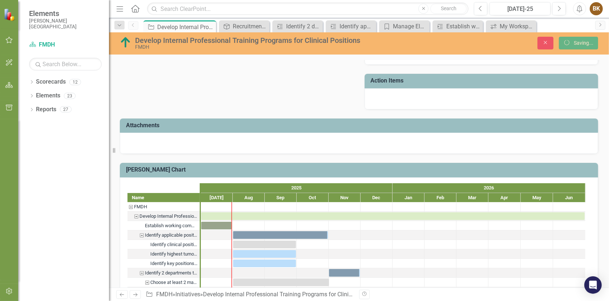
checkbox input "false"
checkbox input "true"
checkbox input "false"
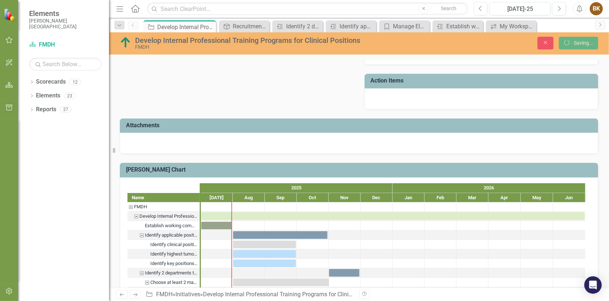
checkbox input "false"
checkbox input "true"
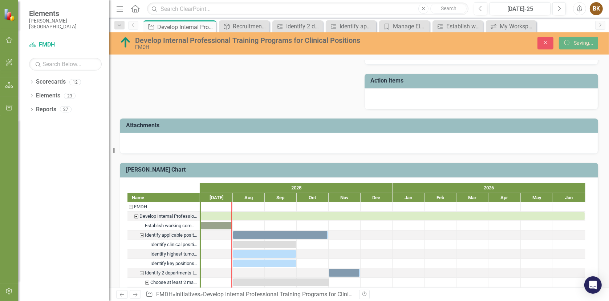
checkbox input "false"
checkbox input "true"
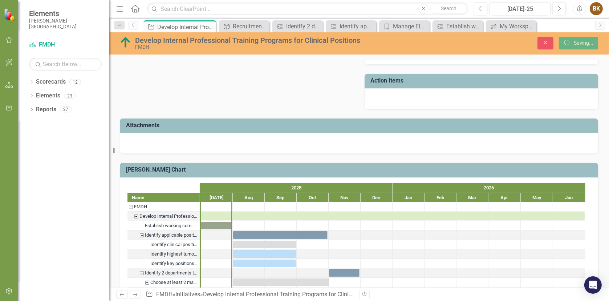
checkbox input "true"
checkbox input "false"
checkbox input "true"
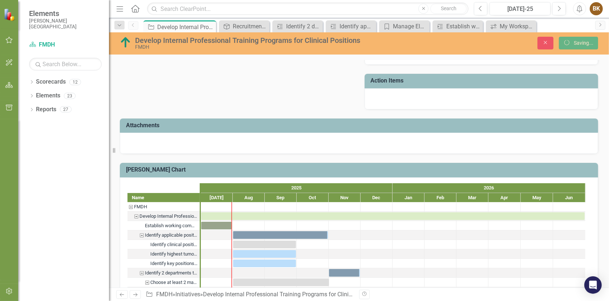
checkbox input "true"
checkbox input "false"
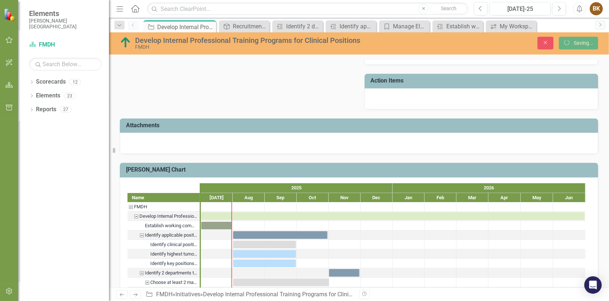
checkbox input "true"
checkbox input "false"
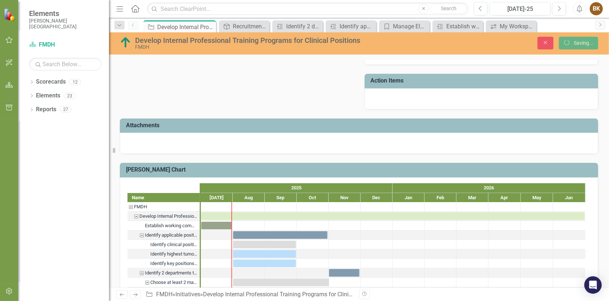
checkbox input "false"
checkbox input "true"
checkbox input "false"
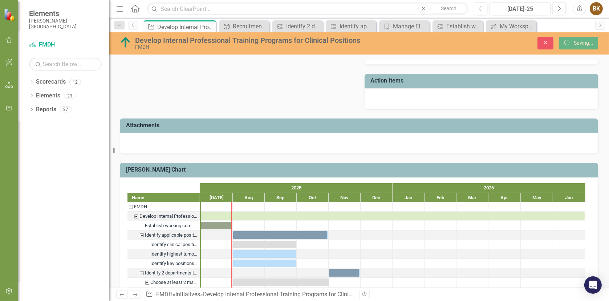
checkbox input "false"
checkbox input "true"
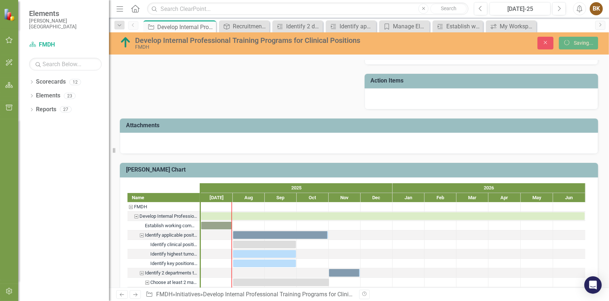
checkbox input "false"
checkbox input "true"
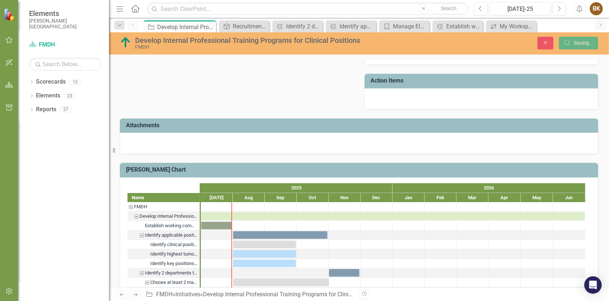
checkbox input "true"
checkbox input "false"
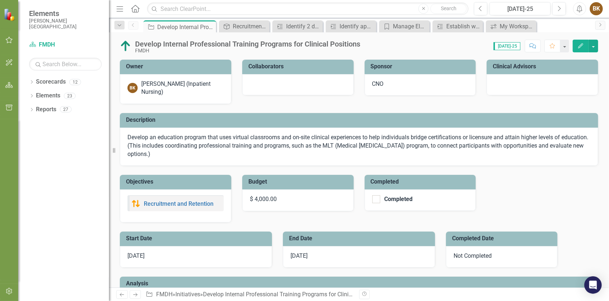
checkbox input "false"
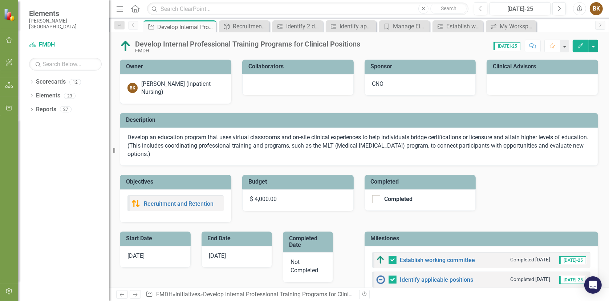
checkbox input "true"
click at [197, 151] on p "Develop an education program that uses virtual classrooms and on-site clinical …" at bounding box center [359, 145] width 463 height 25
click at [201, 155] on p "Develop an education program that uses virtual classrooms and on-site clinical …" at bounding box center [359, 145] width 463 height 25
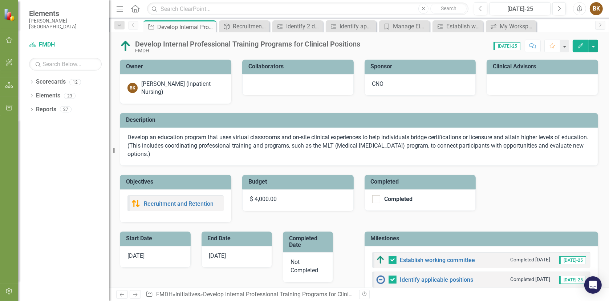
click at [201, 155] on p "Develop an education program that uses virtual classrooms and on-site clinical …" at bounding box center [359, 145] width 463 height 25
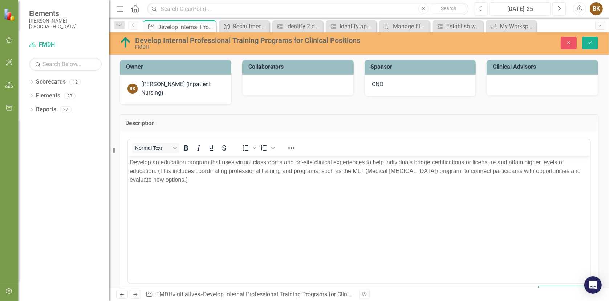
scroll to position [0, 0]
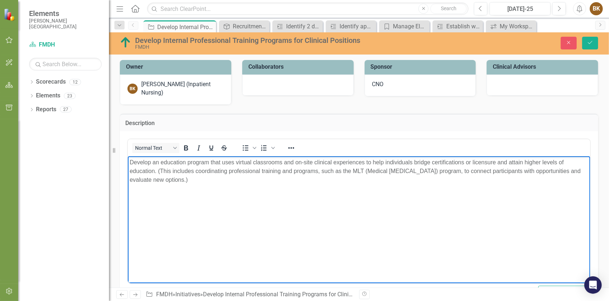
click at [154, 216] on body "Develop an education program that uses virtual classrooms and on-site clinical …" at bounding box center [359, 210] width 462 height 109
click at [219, 180] on p "Develop an education program that uses virtual classrooms and on-site clinical …" at bounding box center [358, 171] width 459 height 26
click at [134, 235] on body "Develop an education program that uses virtual classrooms and on-site clinical …" at bounding box center [359, 210] width 462 height 109
drag, startPoint x: 134, startPoint y: 235, endPoint x: 263, endPoint y: 199, distance: 133.9
click at [279, 204] on body "Develop an education program that uses virtual classrooms and on-site clinical …" at bounding box center [359, 210] width 462 height 109
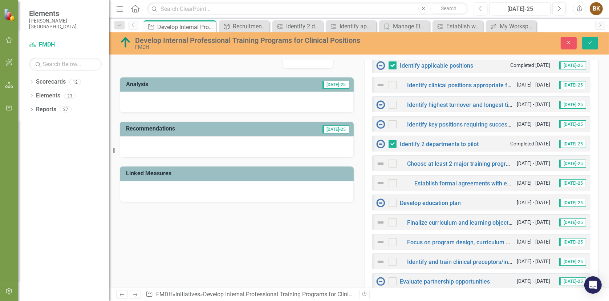
scroll to position [436, 0]
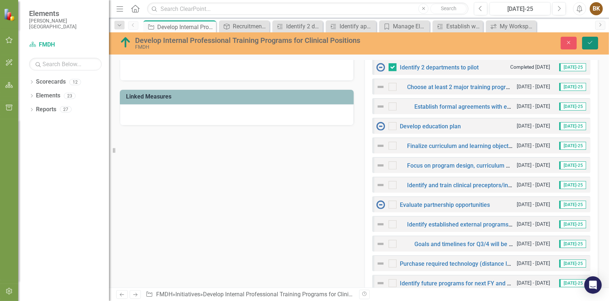
click at [597, 42] on button "Save" at bounding box center [590, 43] width 16 height 13
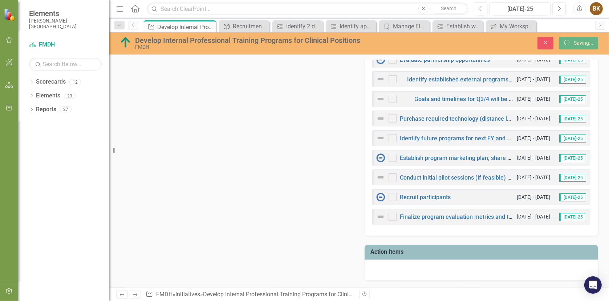
scroll to position [291, 0]
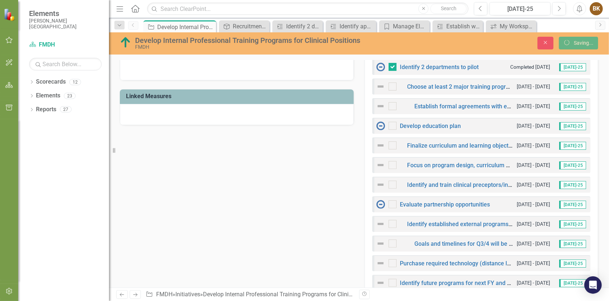
checkbox input "false"
checkbox input "true"
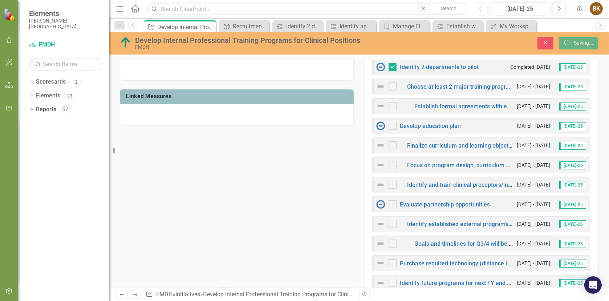
checkbox input "true"
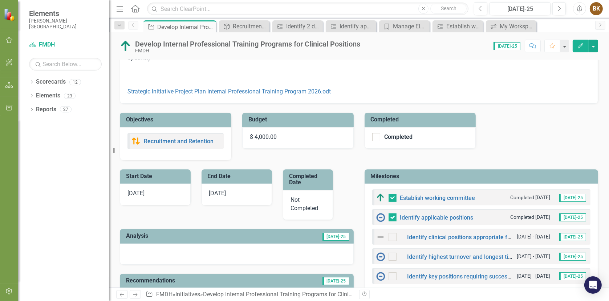
scroll to position [0, 0]
